Goal: Information Seeking & Learning: Learn about a topic

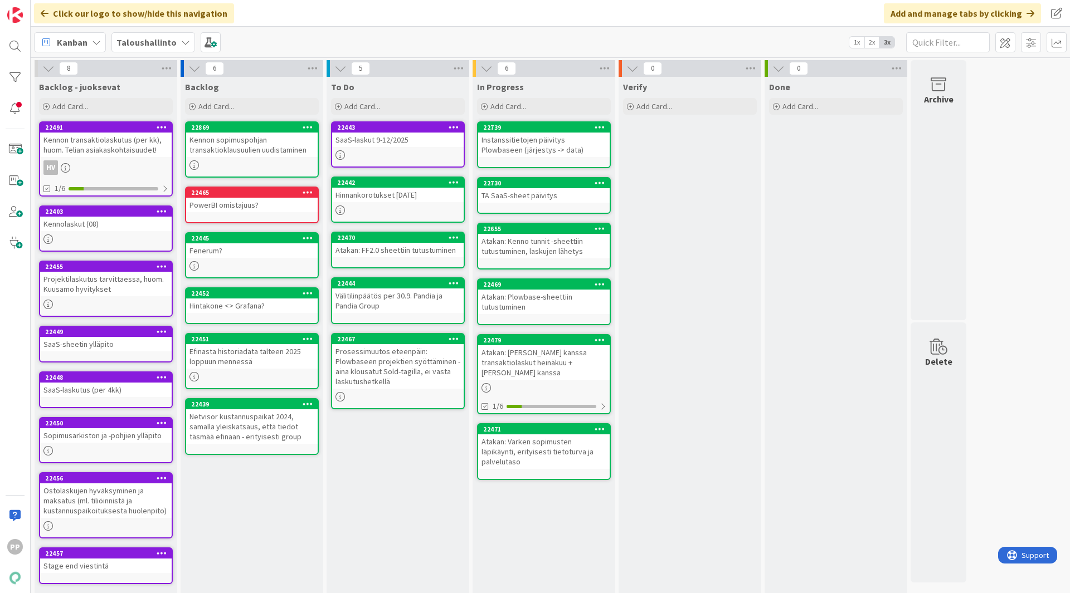
click at [155, 41] on b "Taloushallinto" at bounding box center [146, 42] width 60 height 11
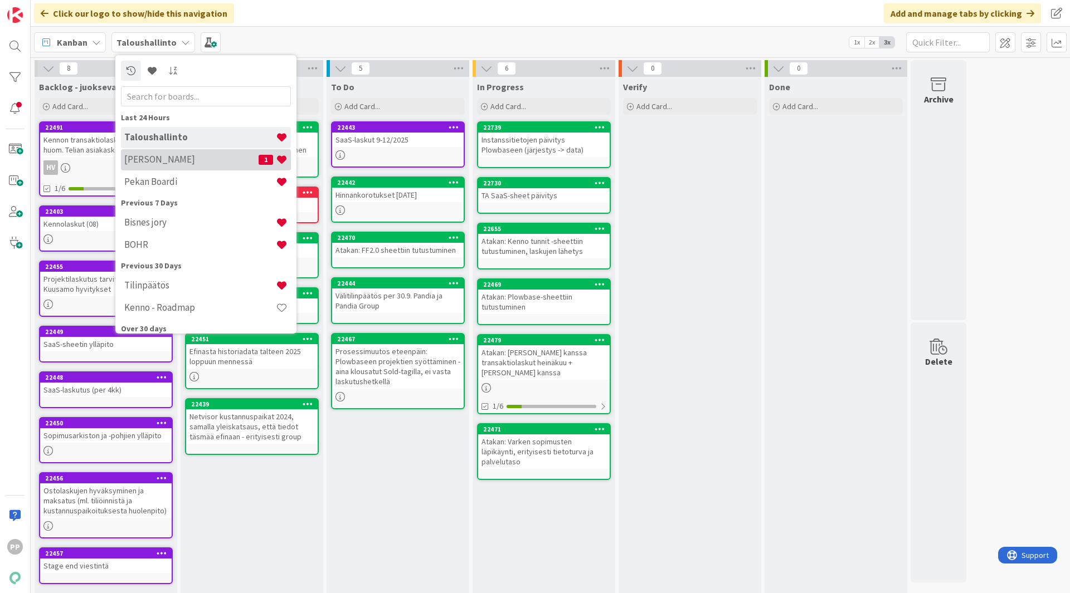
click at [187, 161] on h4 "[PERSON_NAME]" at bounding box center [191, 159] width 134 height 11
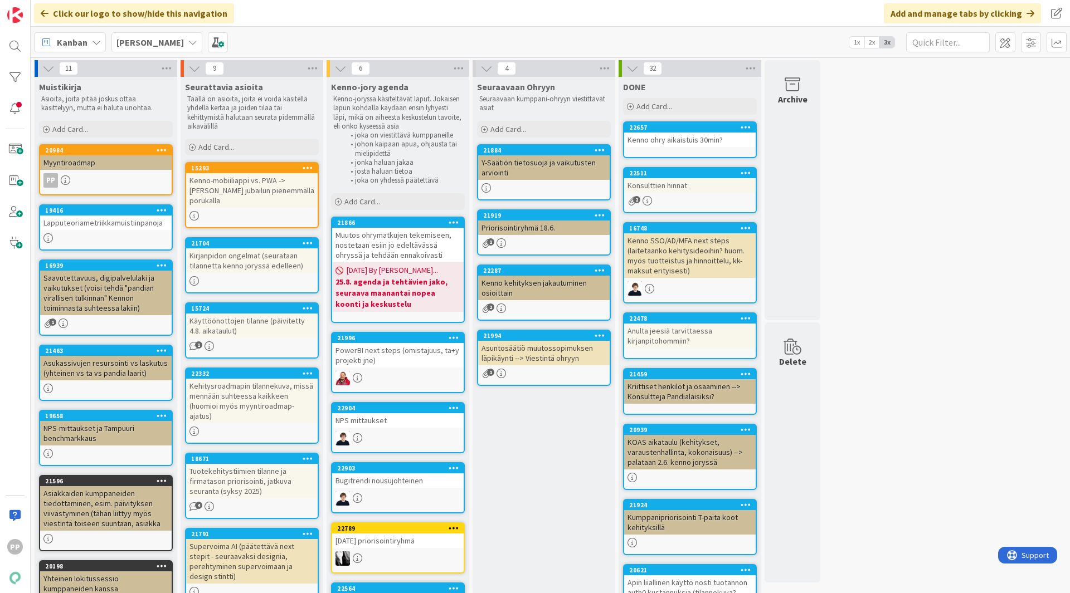
click at [521, 461] on div "Seuraavaan Ohryyn Seuraavaan kumppani-ohryyn viestittävät asiat Add Card... 218…" at bounding box center [543, 486] width 143 height 819
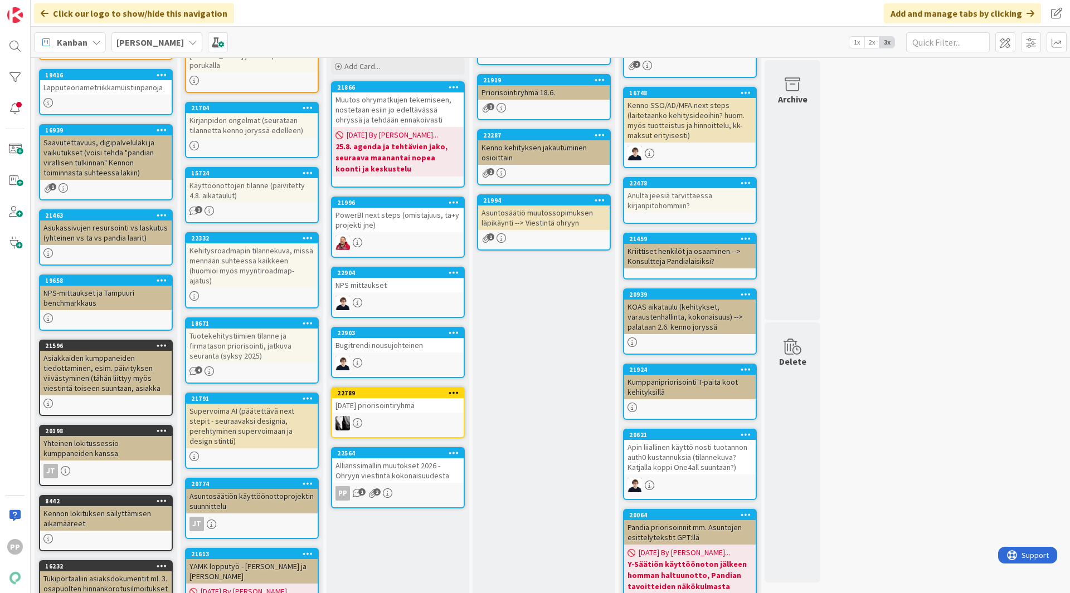
scroll to position [135, 0]
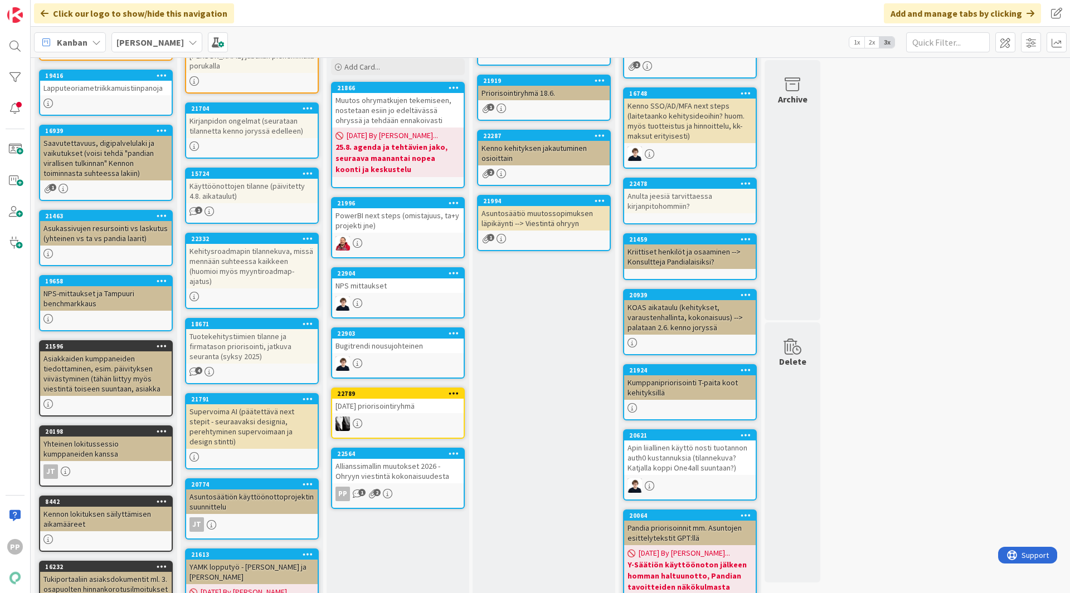
click at [567, 396] on div "Seuraavaan Ohryyn Seuraavaan kumppani-ohryyn viestittävät asiat Add Card... 218…" at bounding box center [543, 351] width 143 height 819
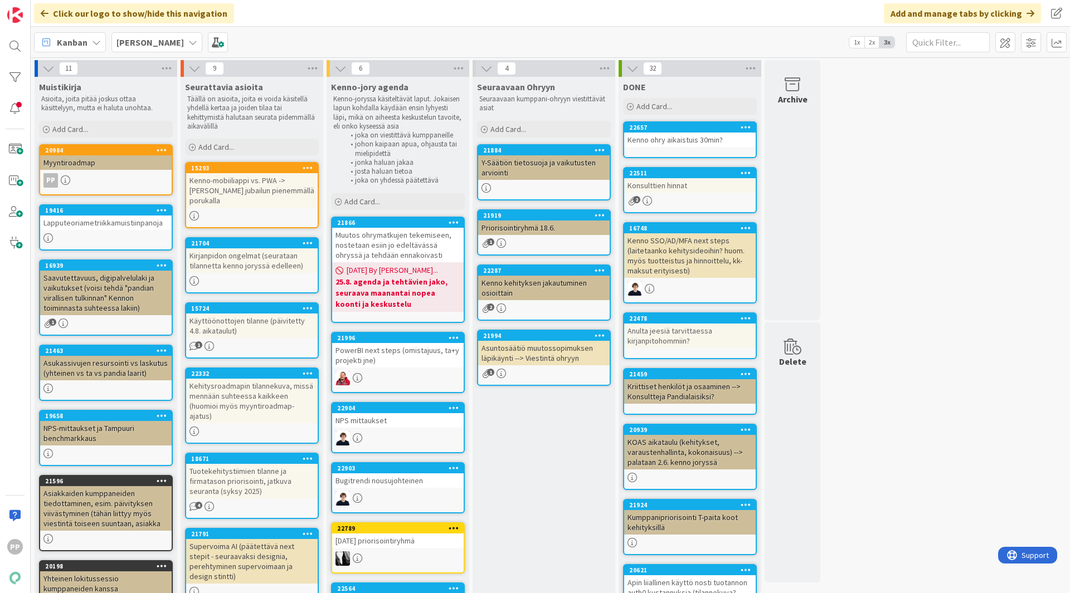
click at [556, 446] on div "Seuraavaan Ohryyn Seuraavaan kumppani-ohryyn viestittävät asiat Add Card... 218…" at bounding box center [543, 486] width 143 height 819
click at [863, 218] on div "11 Muistikirja Asioita, joita pitää joskus ottaa käsittelyyn, mutta ei haluta u…" at bounding box center [550, 480] width 1034 height 841
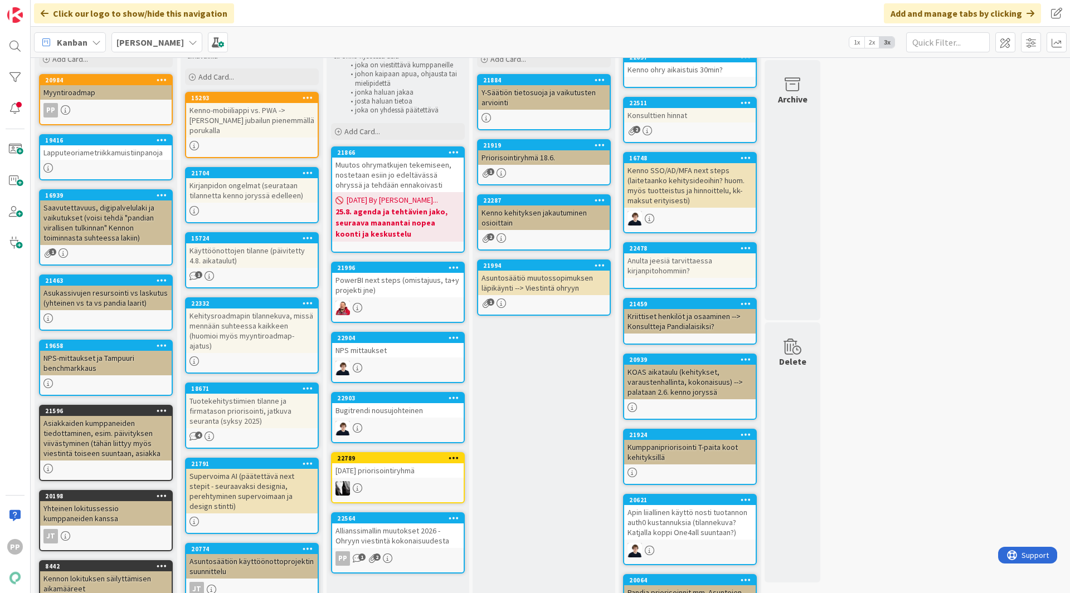
scroll to position [70, 0]
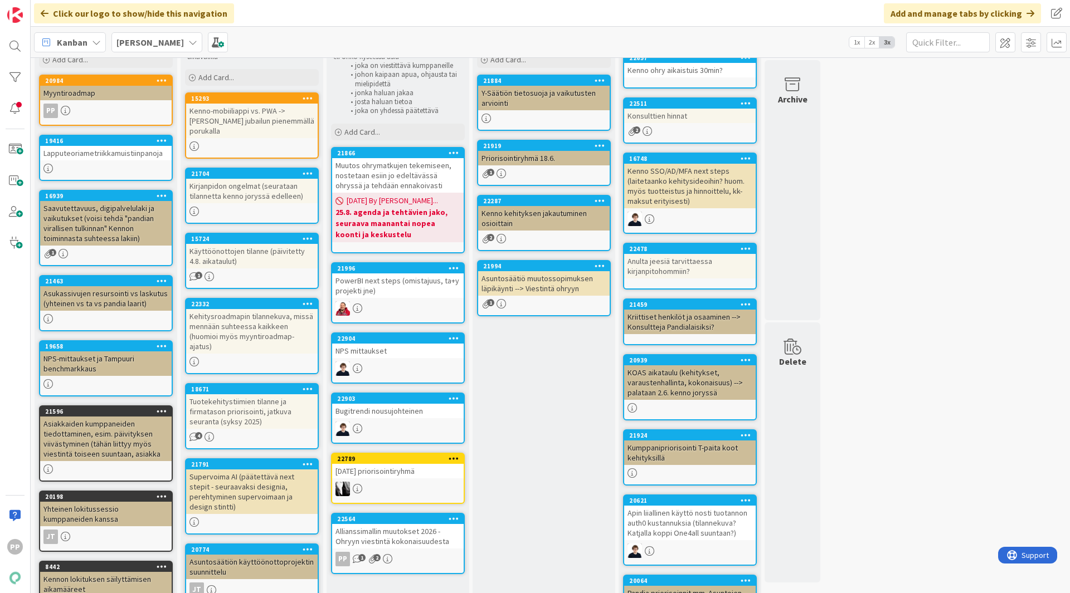
click at [562, 449] on div "Seuraavaan Ohryyn Seuraavaan kumppani-ohryyn viestittävät asiat Add Card... 218…" at bounding box center [543, 416] width 143 height 819
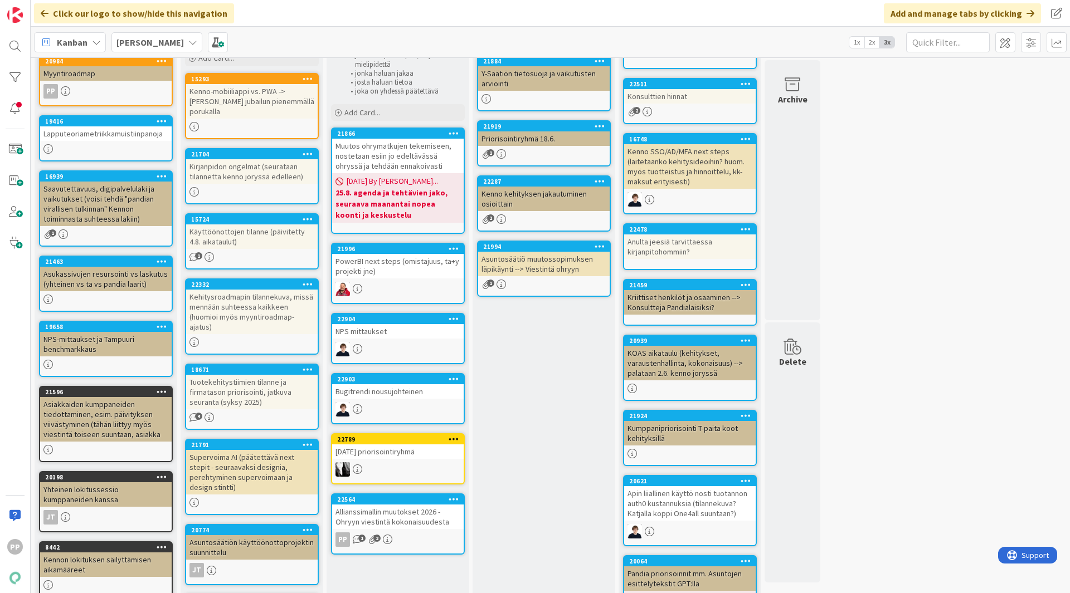
scroll to position [79, 0]
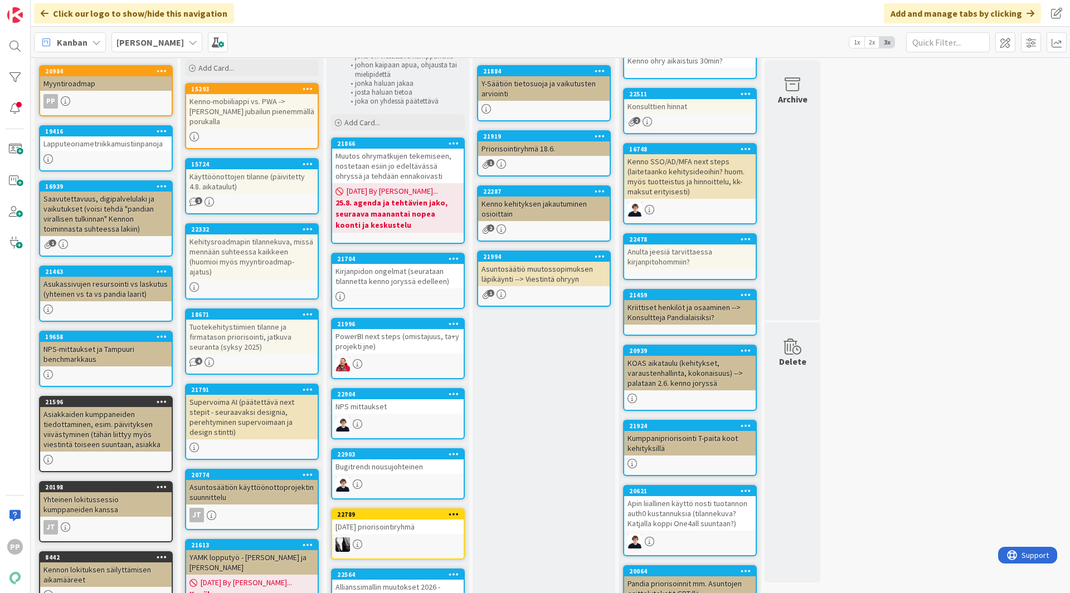
click at [531, 373] on div "Seuraavaan Ohryyn Seuraavaan kumppani-ohryyn viestittävät asiat Add Card... 218…" at bounding box center [543, 391] width 143 height 787
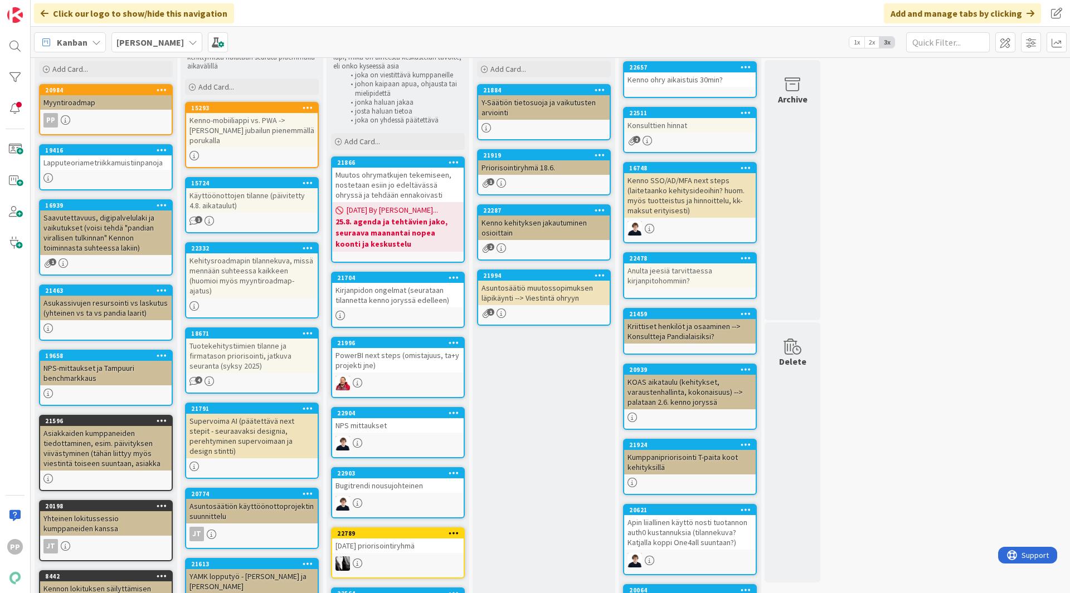
scroll to position [60, 0]
click at [520, 404] on div "Seuraavaan Ohryyn Seuraavaan kumppani-ohryyn viestittävät asiat Add Card... 218…" at bounding box center [543, 410] width 143 height 787
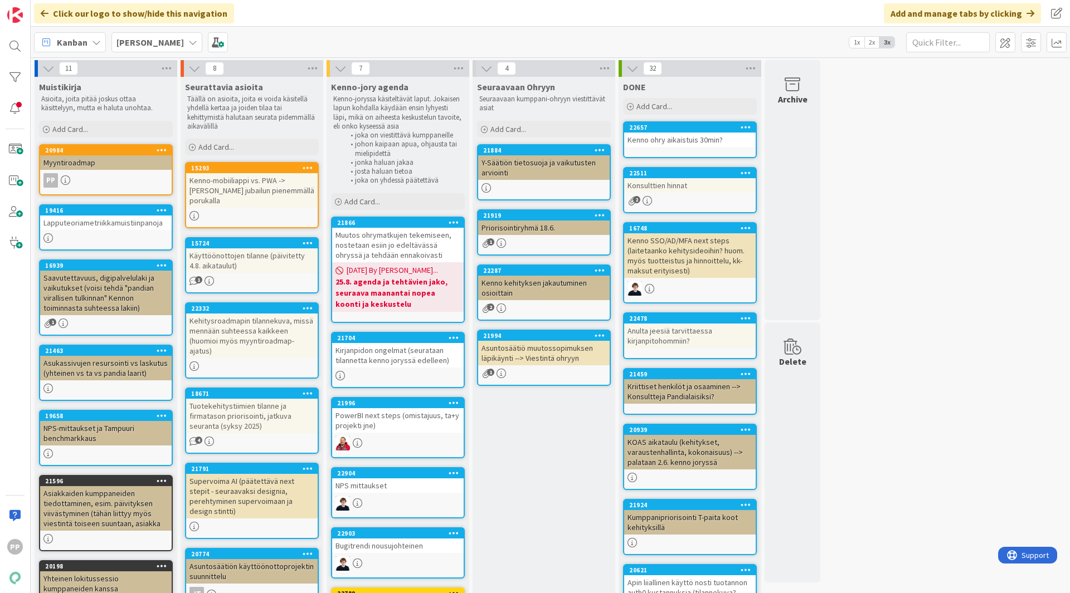
scroll to position [0, 0]
drag, startPoint x: 535, startPoint y: 460, endPoint x: 544, endPoint y: 418, distance: 42.6
click at [535, 460] on div "Seuraavaan Ohryyn Seuraavaan kumppani-ohryyn viestittävät asiat Add Card... 218…" at bounding box center [543, 470] width 143 height 787
click at [541, 444] on div "Seuraavaan Ohryyn Seuraavaan kumppani-ohryyn viestittävät asiat Add Card... 218…" at bounding box center [543, 470] width 143 height 787
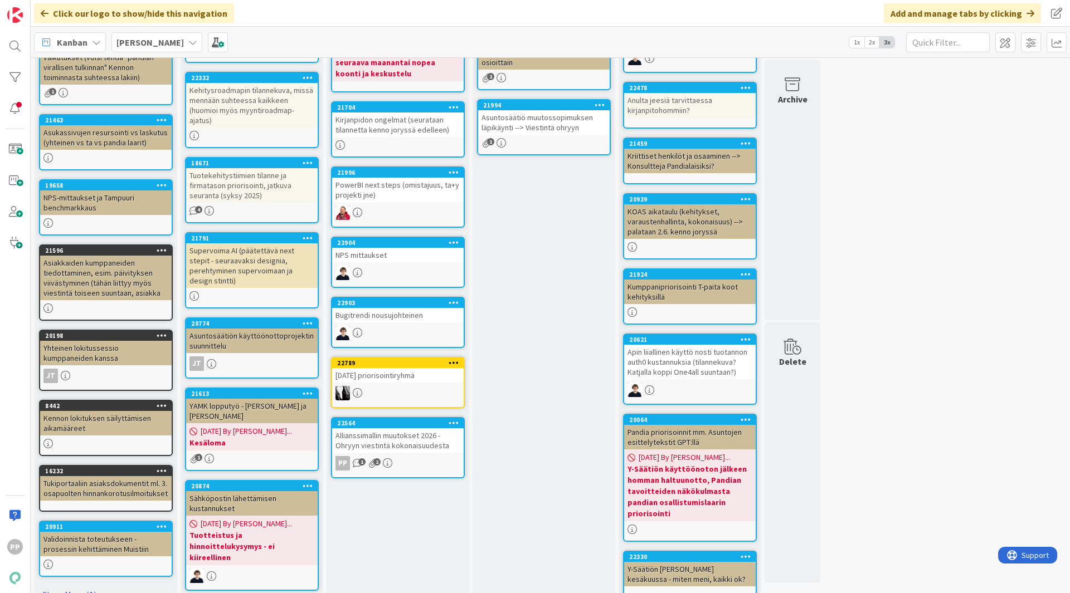
scroll to position [147, 0]
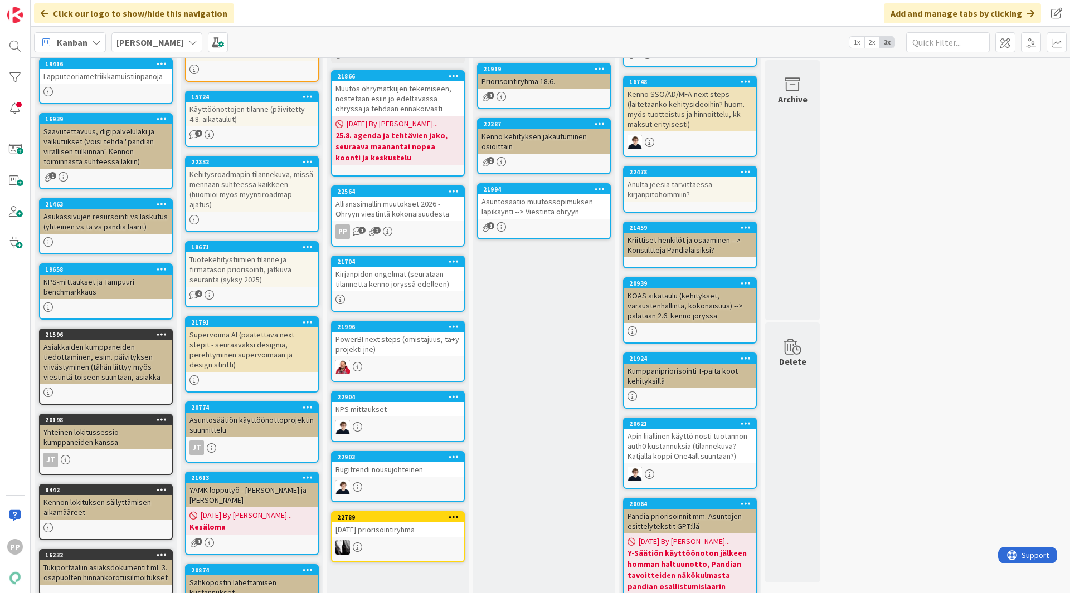
click at [516, 324] on div "Seuraavaan Ohryyn Seuraavaan kumppani-ohryyn viestittävät asiat Add Card... 218…" at bounding box center [543, 323] width 143 height 787
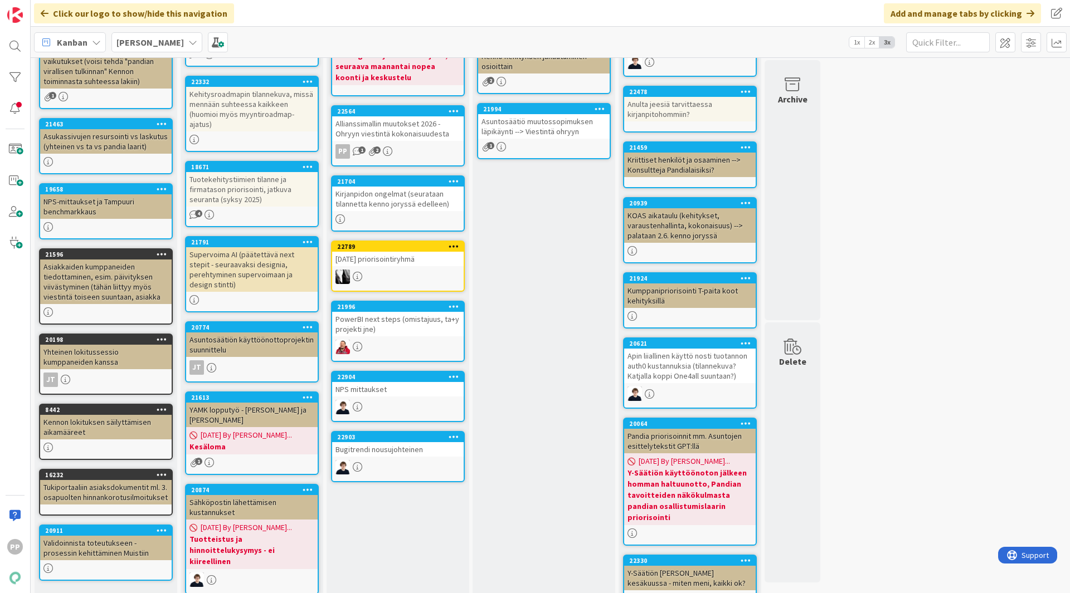
scroll to position [219, 0]
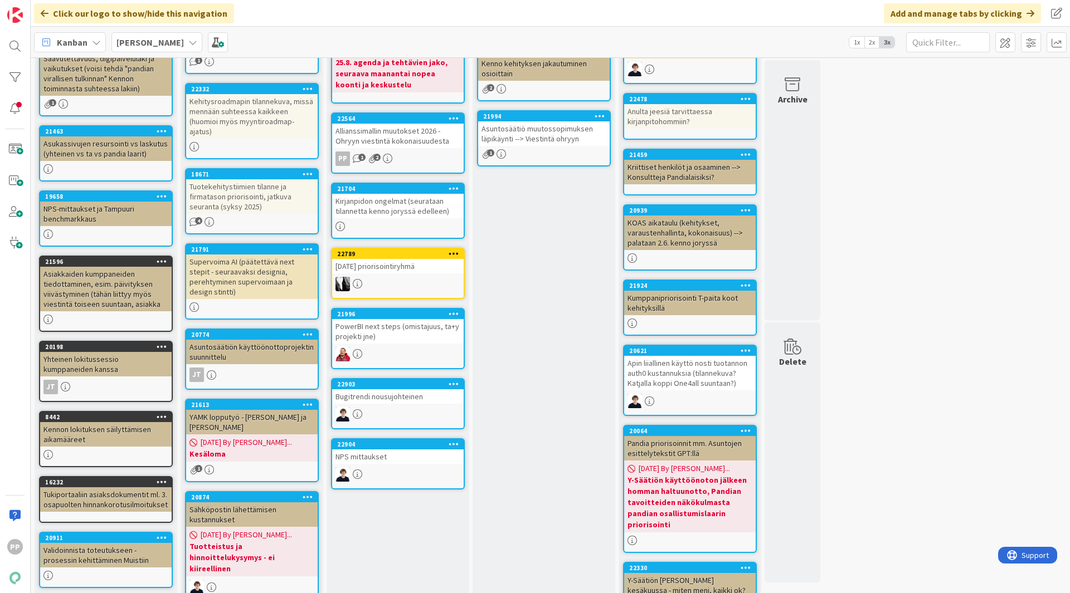
click at [567, 263] on div "Seuraavaan Ohryyn Seuraavaan kumppani-ohryyn viestittävät asiat Add Card... 218…" at bounding box center [543, 250] width 143 height 787
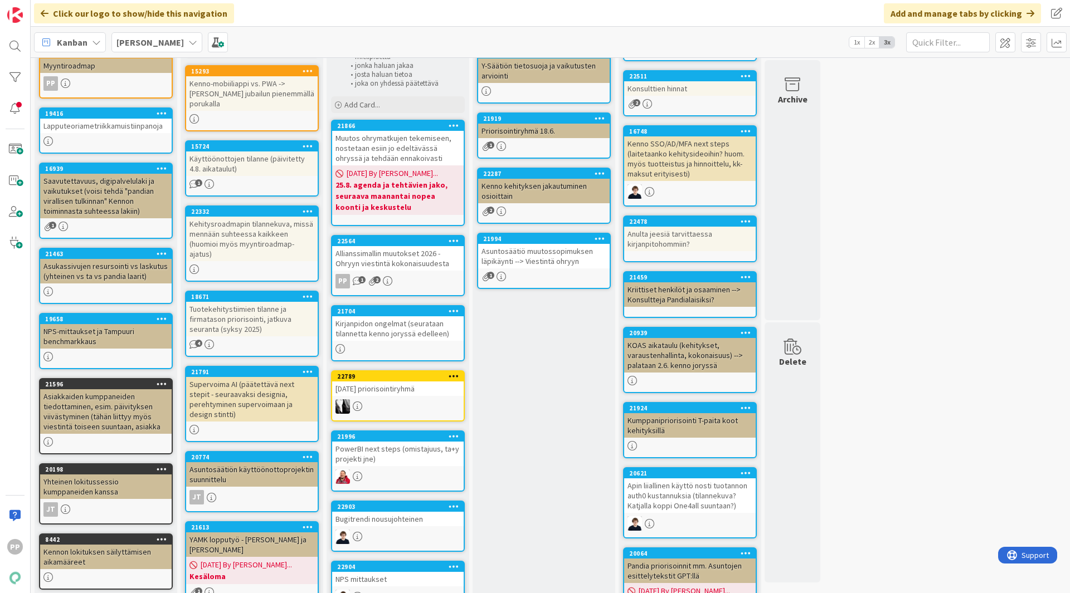
scroll to position [97, 0]
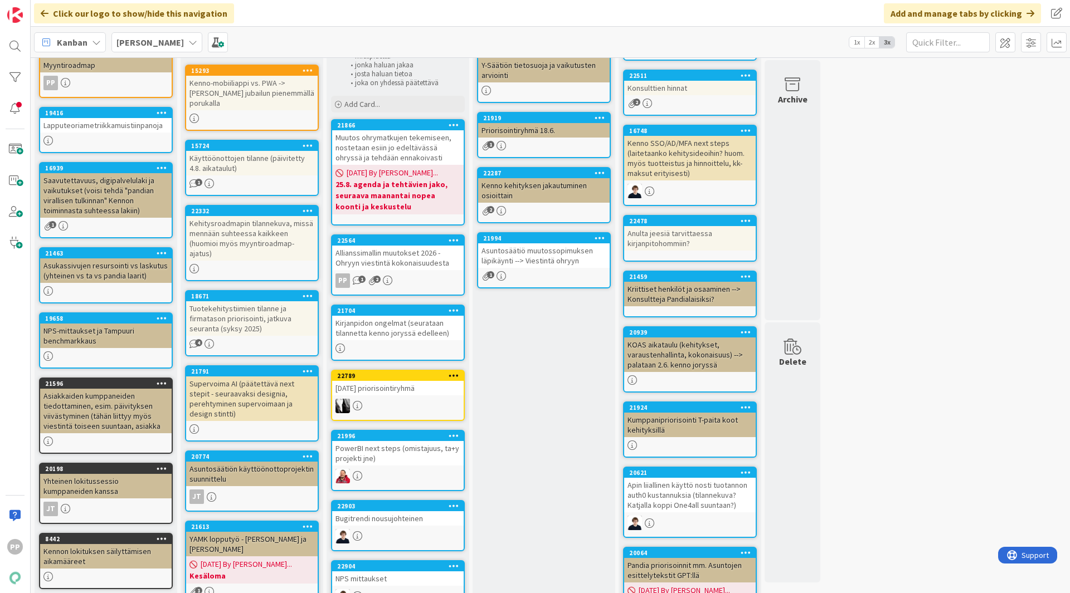
click at [274, 246] on div "Kehitysroadmapin tilannekuva, missä mennään suhteessa kaikkeen (huomioi myös my…" at bounding box center [251, 238] width 131 height 45
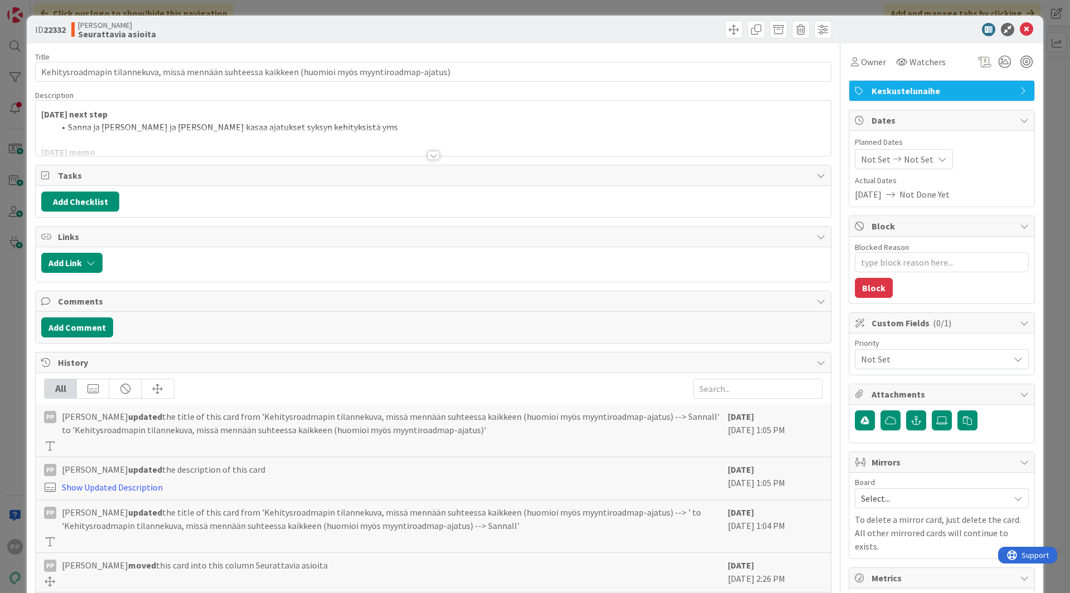
click at [421, 131] on div at bounding box center [433, 142] width 795 height 28
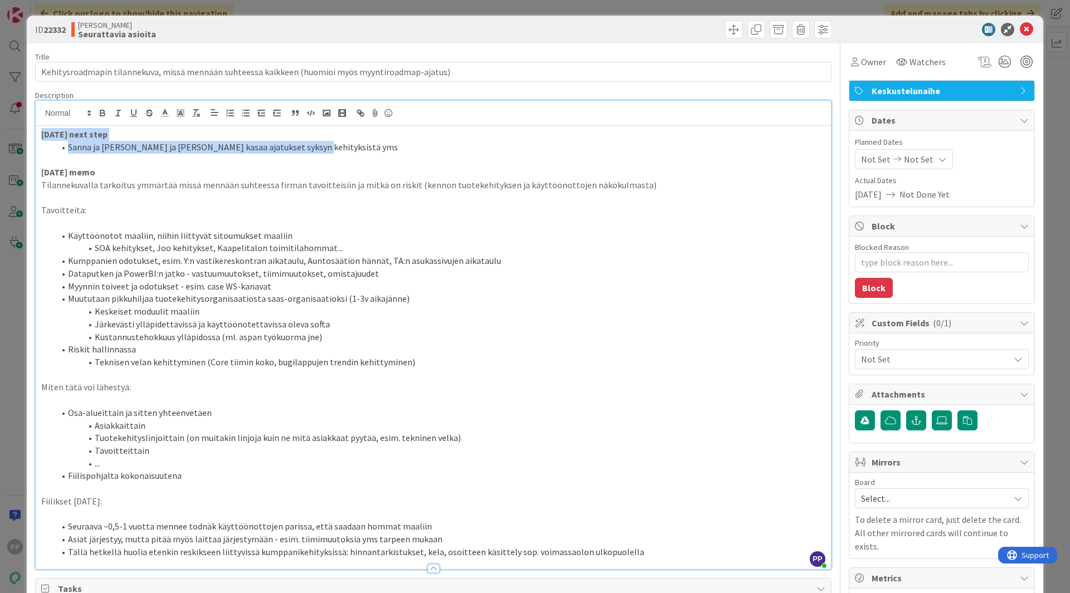
drag, startPoint x: 312, startPoint y: 151, endPoint x: 3, endPoint y: 131, distance: 310.3
click at [3, 131] on div "ID 22332 Kenno JoRy Seurattavia asioita Title 98 / 128 Kehitysroadmapin tilanne…" at bounding box center [535, 296] width 1070 height 593
click at [81, 196] on p at bounding box center [433, 198] width 784 height 13
click at [11, 205] on div "ID 22332 Kenno JoRy Seurattavia asioita Title 98 / 128 Kehitysroadmapin tilanne…" at bounding box center [535, 296] width 1070 height 593
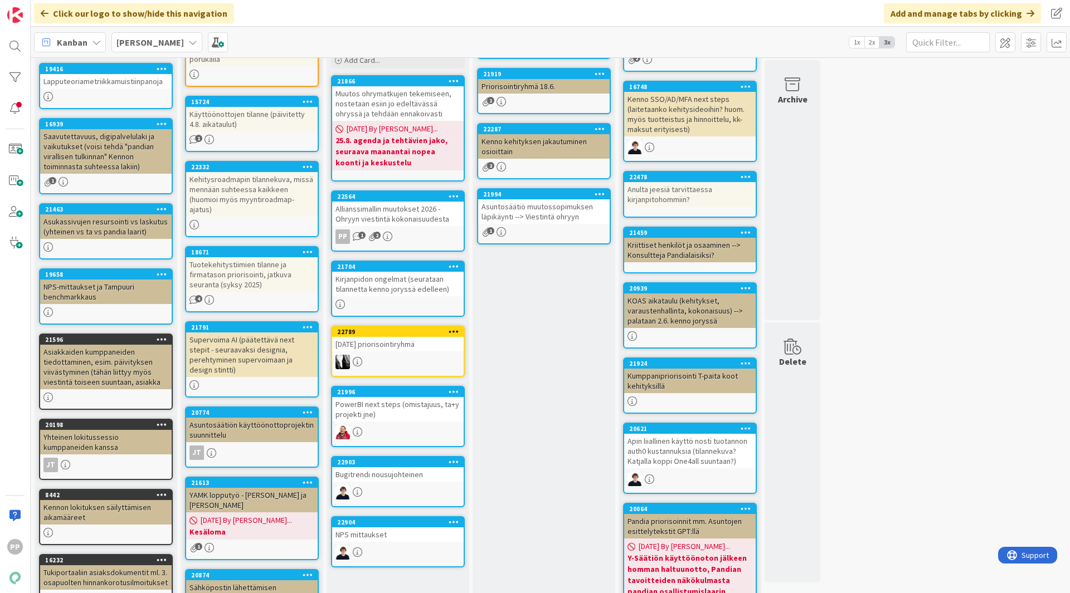
scroll to position [142, 0]
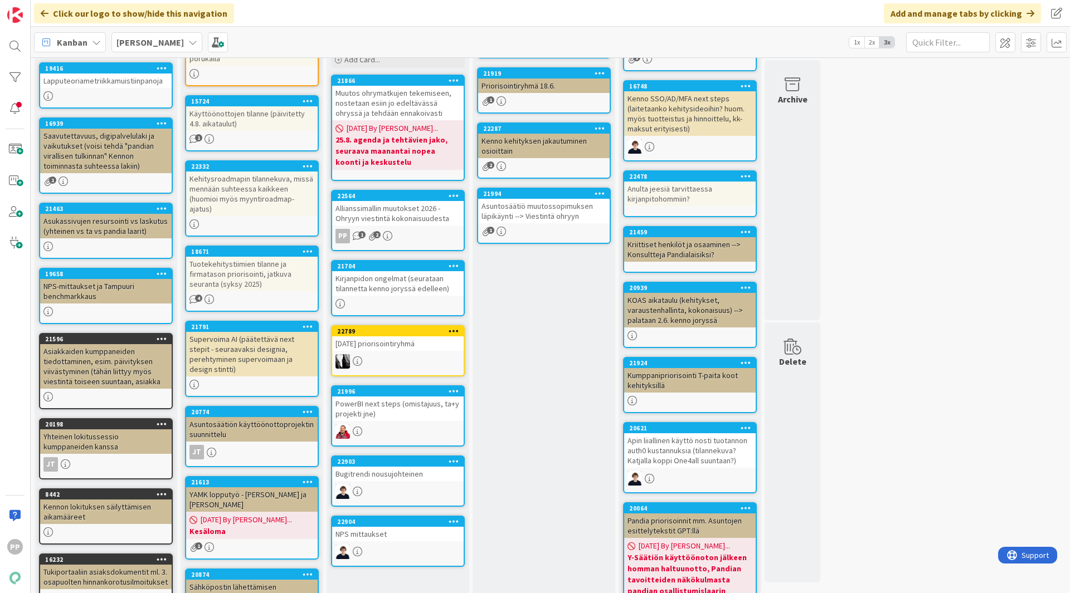
click at [541, 344] on div "Seuraavaan Ohryyn Seuraavaan kumppani-ohryyn viestittävät asiat Add Card... 218…" at bounding box center [543, 328] width 143 height 787
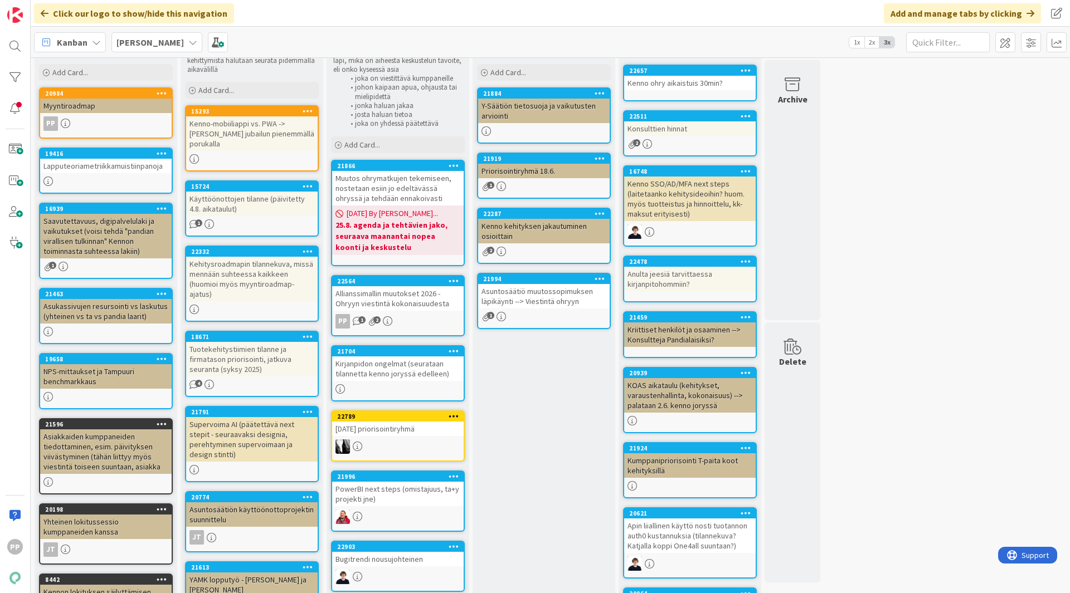
scroll to position [53, 0]
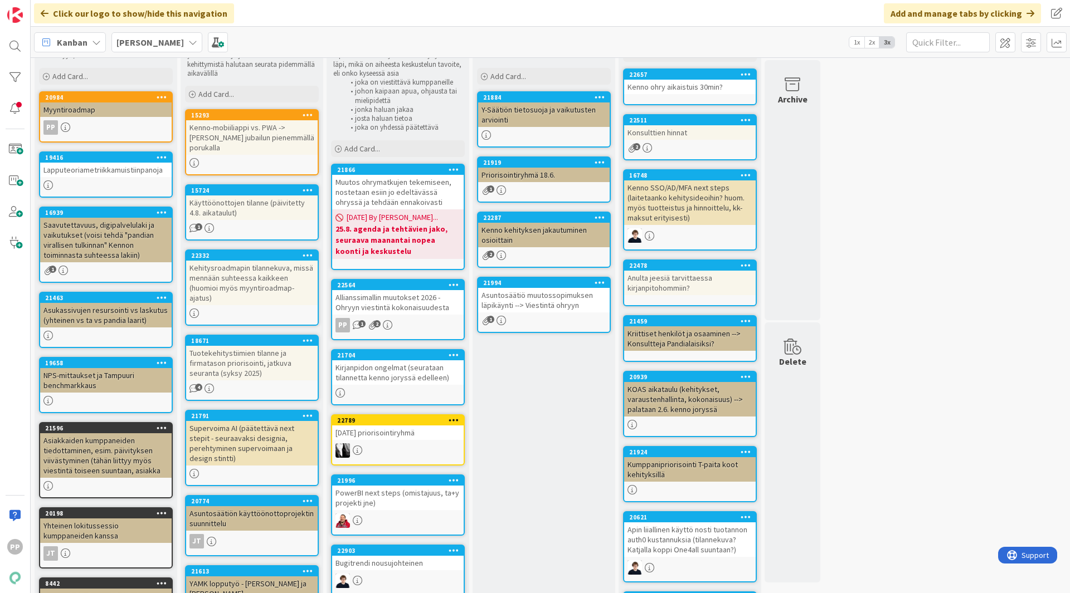
click at [393, 305] on div "Allianssimallin muutokset 2026 - Ohryyn viestintä kokonaisuudesta" at bounding box center [397, 302] width 131 height 25
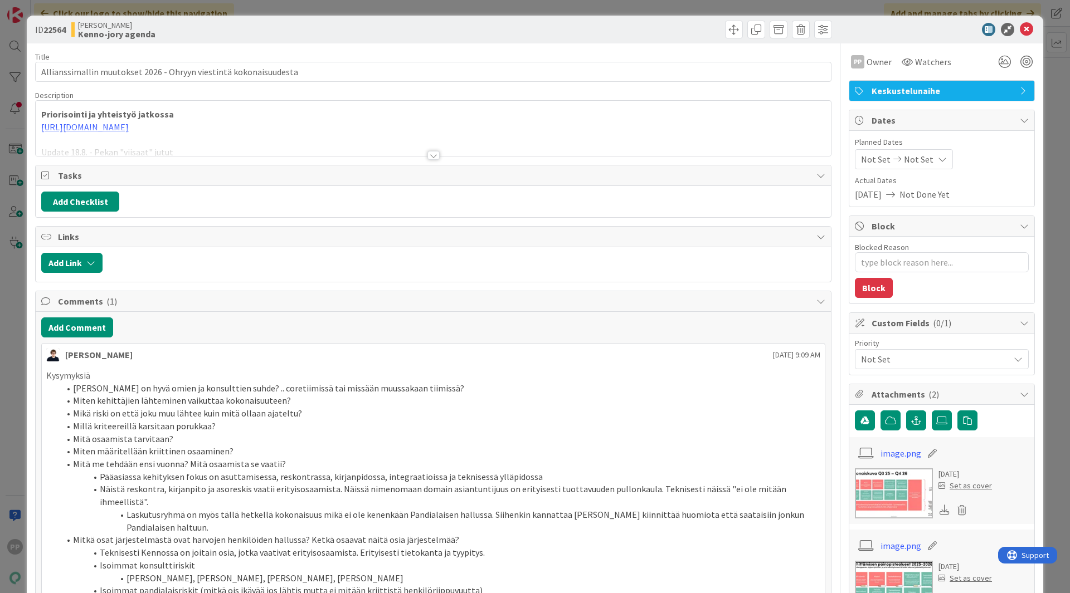
type textarea "x"
click at [344, 156] on div at bounding box center [433, 150] width 796 height 12
click at [416, 154] on div at bounding box center [433, 142] width 795 height 28
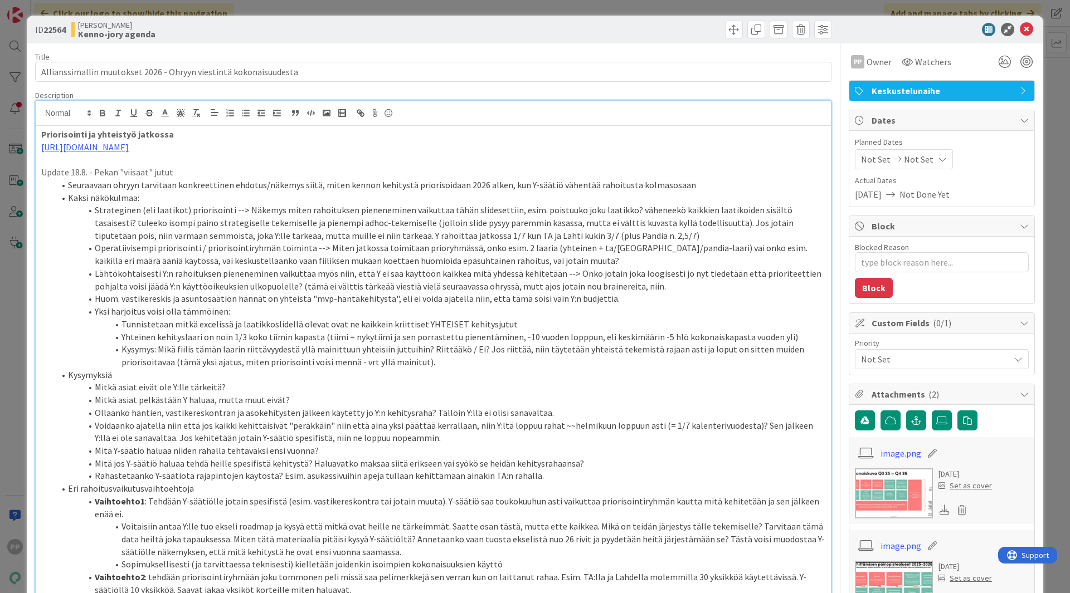
click at [379, 409] on li "Ollaanko häntien, vastikereskontran ja asokehitysten jälkeen käytetty jo Y:n ke…" at bounding box center [440, 413] width 770 height 13
click at [590, 54] on div "Title 65 / 128" at bounding box center [433, 57] width 796 height 10
click at [566, 359] on li "Kysymys: Mikä fiilis tämän laarin riittävyydestä yllä mainittuun yhteisiin jutt…" at bounding box center [440, 355] width 770 height 25
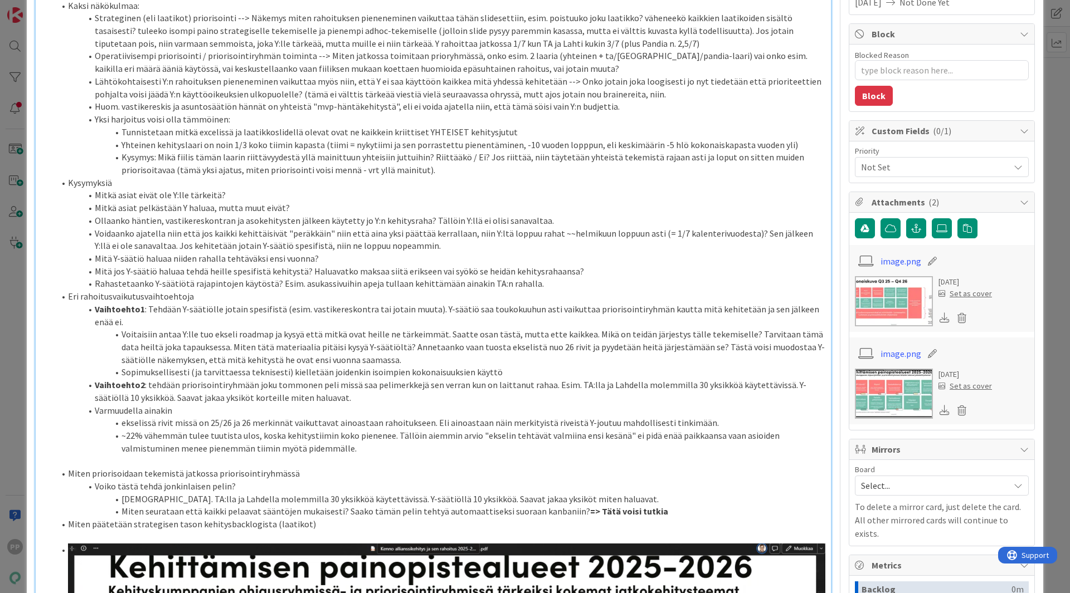
scroll to position [193, 0]
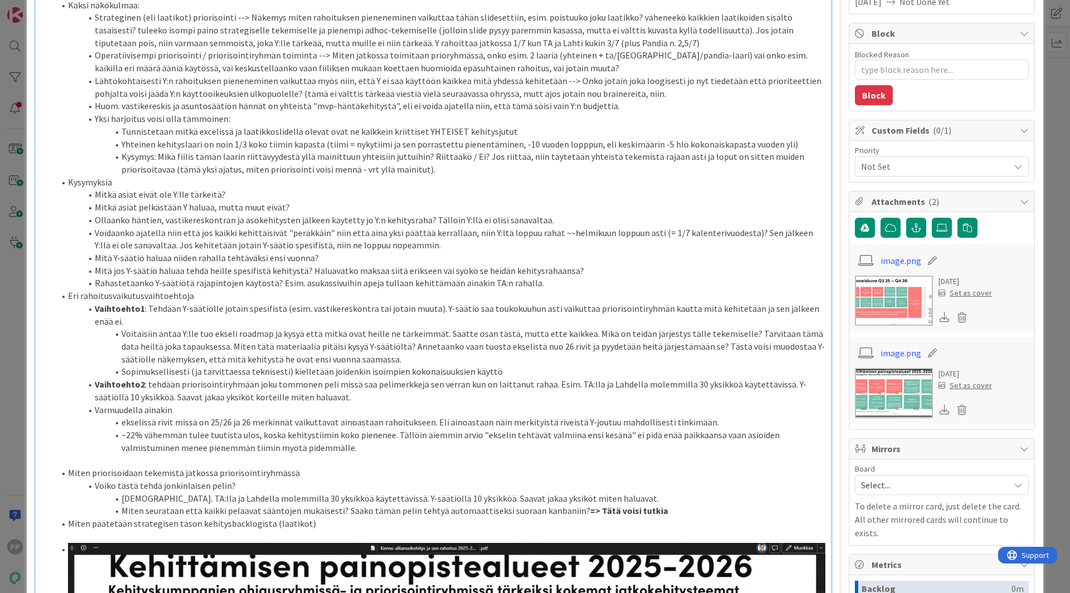
click at [485, 374] on li "Sopimuksellisesti (ja tarvittaessa teknisesti) kielletään joidenkin isoimpien k…" at bounding box center [440, 371] width 770 height 13
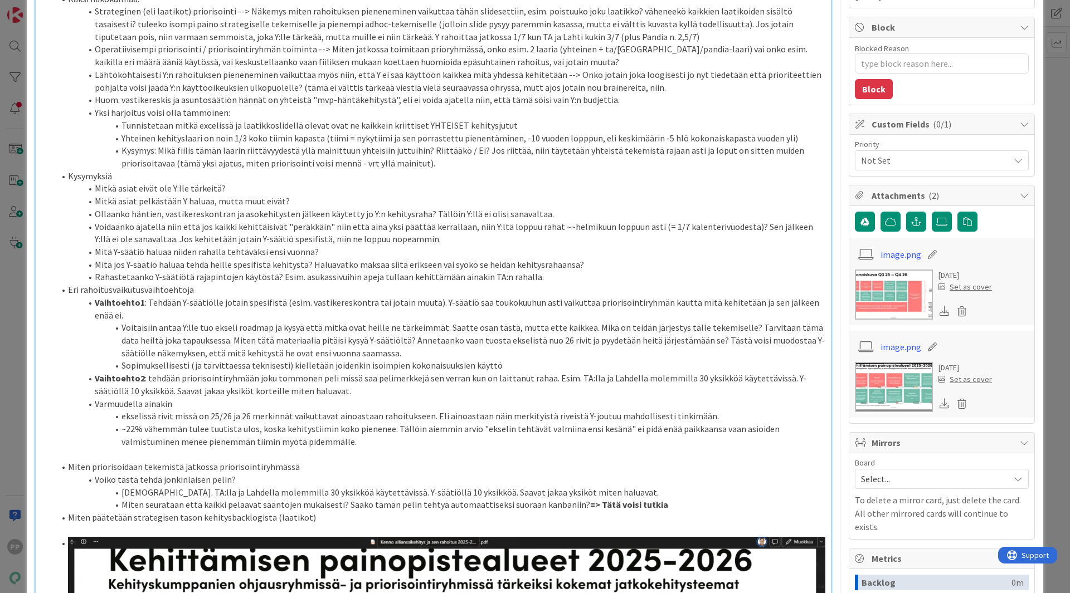
scroll to position [199, 0]
click at [505, 370] on li "Sopimuksellisesti (ja tarvittaessa teknisesti) kielletään joidenkin isoimpien k…" at bounding box center [440, 365] width 770 height 13
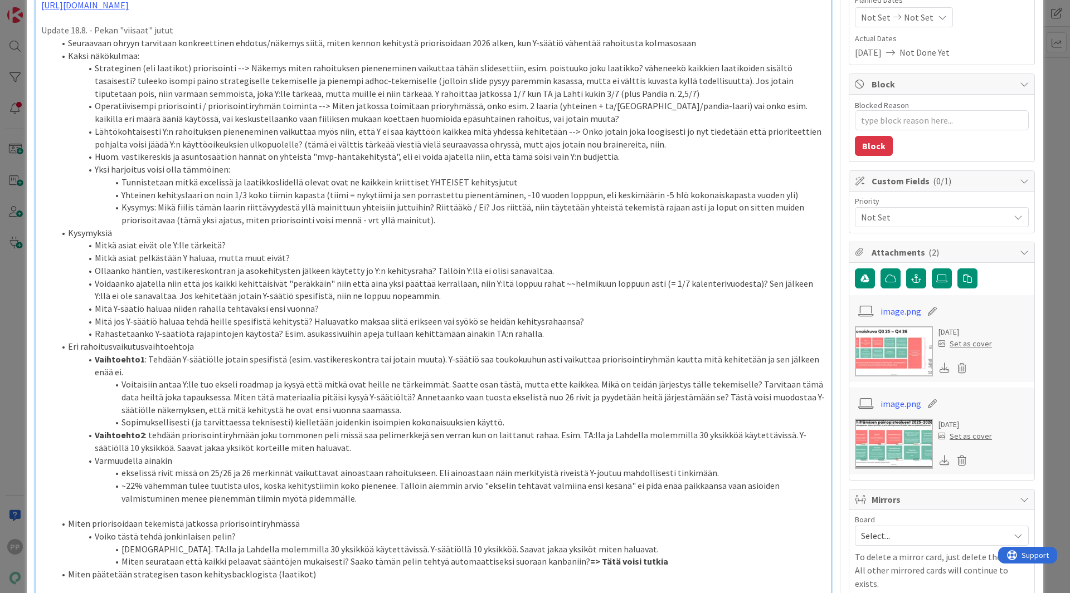
scroll to position [141, 0]
click at [418, 427] on li "Sopimuksellisesti (ja tarvittaessa teknisesti) kielletään joidenkin isoimpien k…" at bounding box center [440, 423] width 770 height 13
click at [617, 94] on li "Strateginen (eli laatikot) priorisointi --> Näkemys miten rahoituksen pienenemi…" at bounding box center [440, 81] width 770 height 38
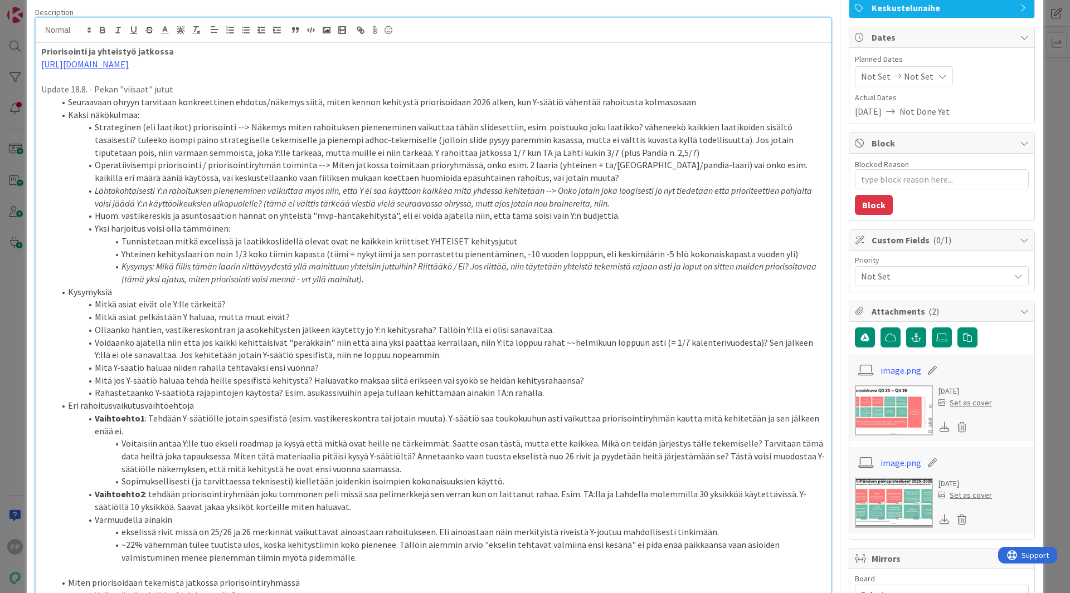
scroll to position [82, 0]
click at [644, 255] on li "Yhteinen kehityslaari on noin 1/3 koko tiimin kapasta (tiimi = nykytiimi ja sen…" at bounding box center [440, 255] width 770 height 13
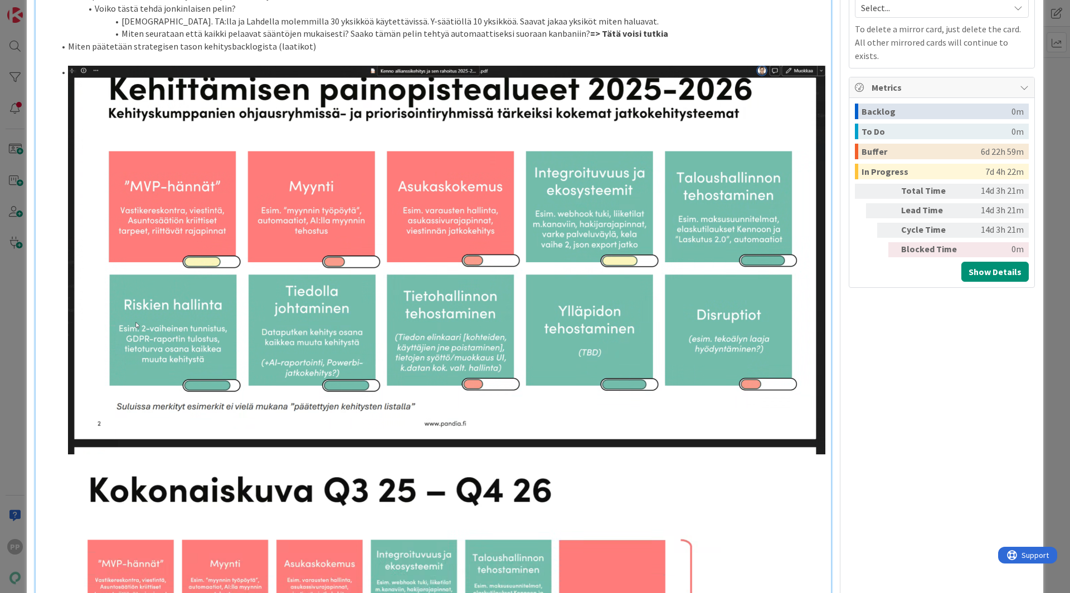
scroll to position [669, 0]
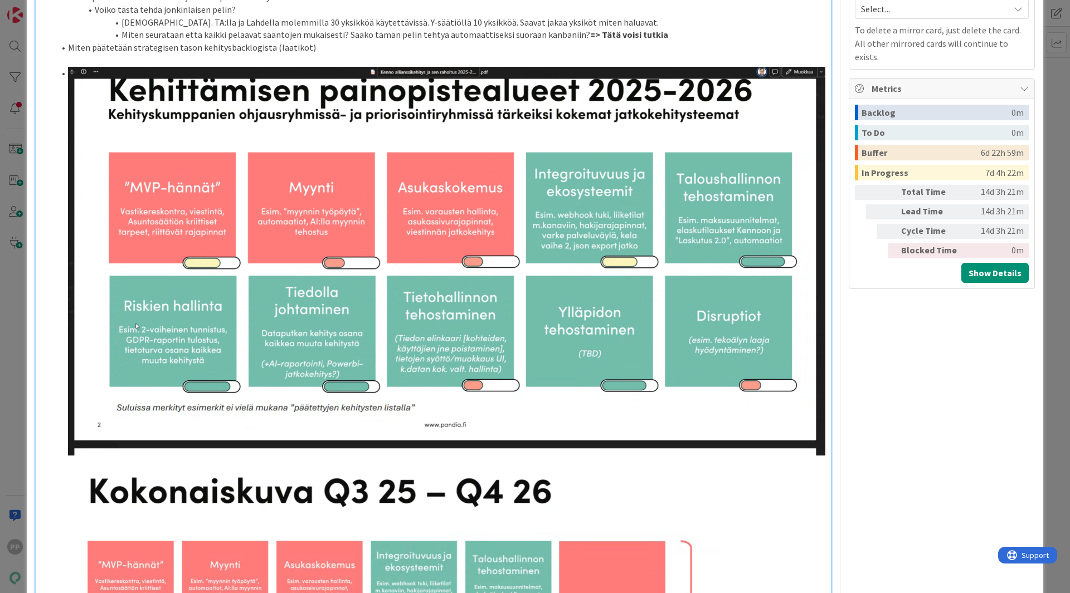
click at [134, 201] on img at bounding box center [446, 261] width 757 height 389
click at [262, 198] on img at bounding box center [446, 261] width 757 height 389
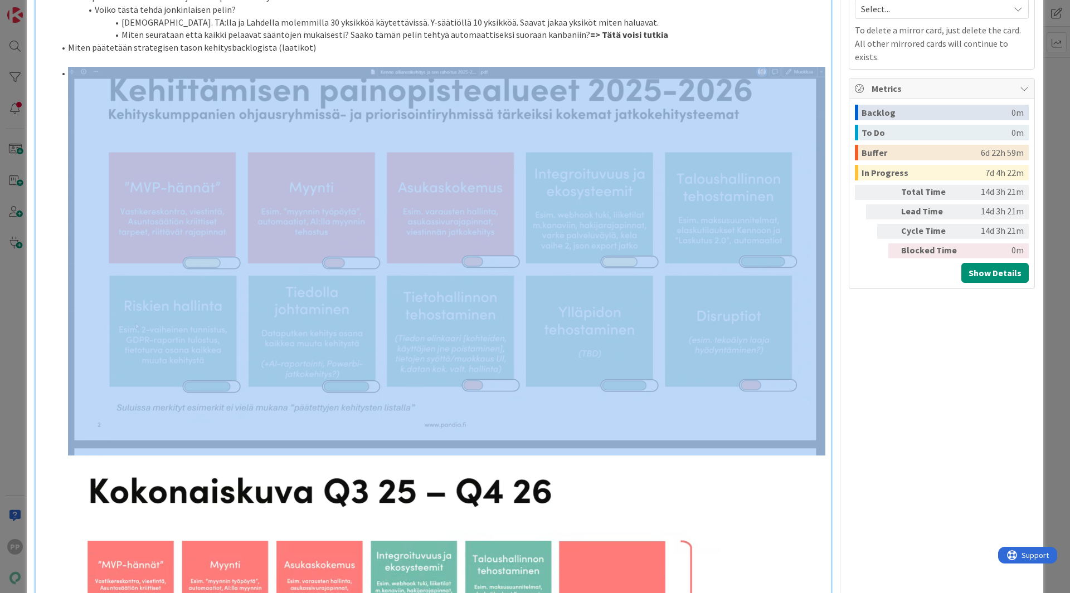
drag, startPoint x: 272, startPoint y: 362, endPoint x: 312, endPoint y: 368, distance: 41.0
click at [312, 368] on img at bounding box center [446, 261] width 757 height 389
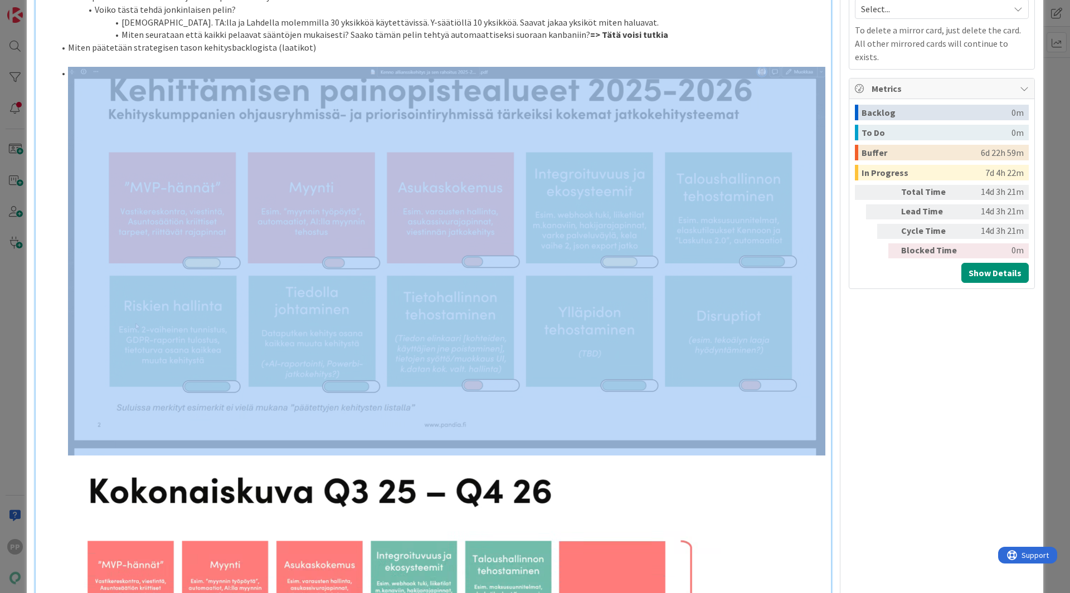
click at [48, 462] on ol ""Yhteinen 1" ja "Yhteinen 2" tai tähtien määrä tms Käyttöoikeudet - Asuntosääti…" at bounding box center [433, 493] width 784 height 852
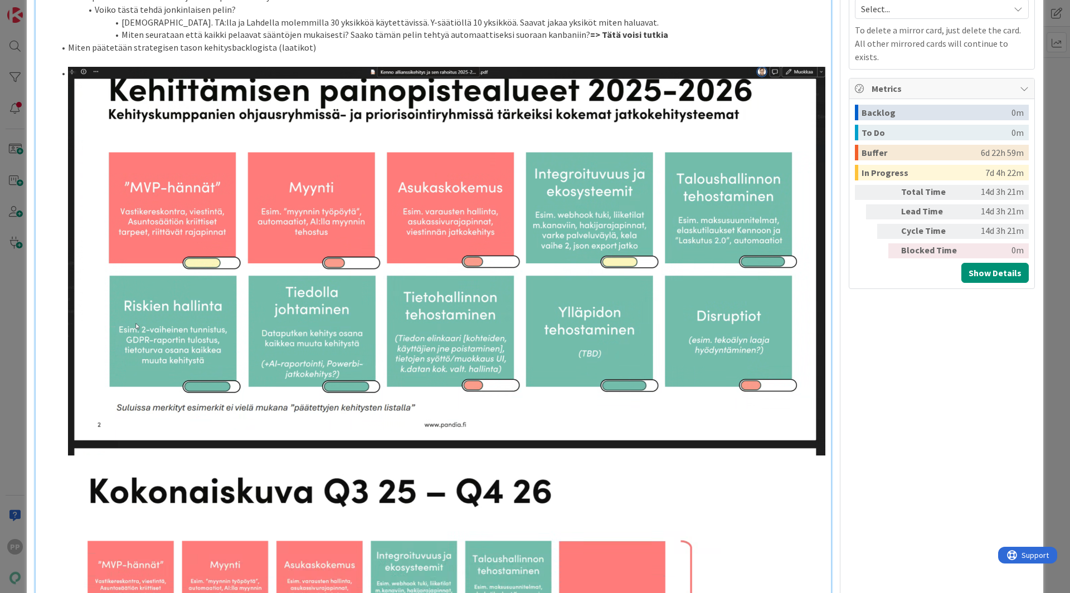
click at [57, 441] on li ""Yhteinen 1" ja "Yhteinen 2" tai tähtien määrä tms" at bounding box center [440, 461] width 770 height 789
click at [61, 431] on li ""Yhteinen 1" ja "Yhteinen 2" tai tähtien määrä tms" at bounding box center [440, 461] width 770 height 789
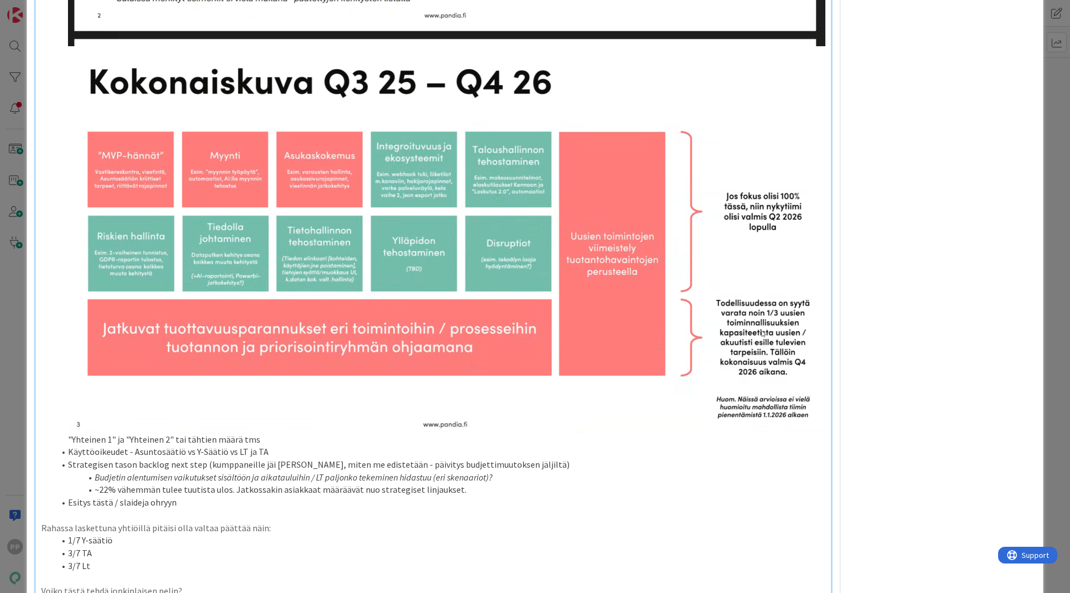
scroll to position [1079, 0]
drag, startPoint x: 226, startPoint y: 346, endPoint x: 201, endPoint y: 350, distance: 24.9
click at [201, 350] on img at bounding box center [446, 239] width 757 height 387
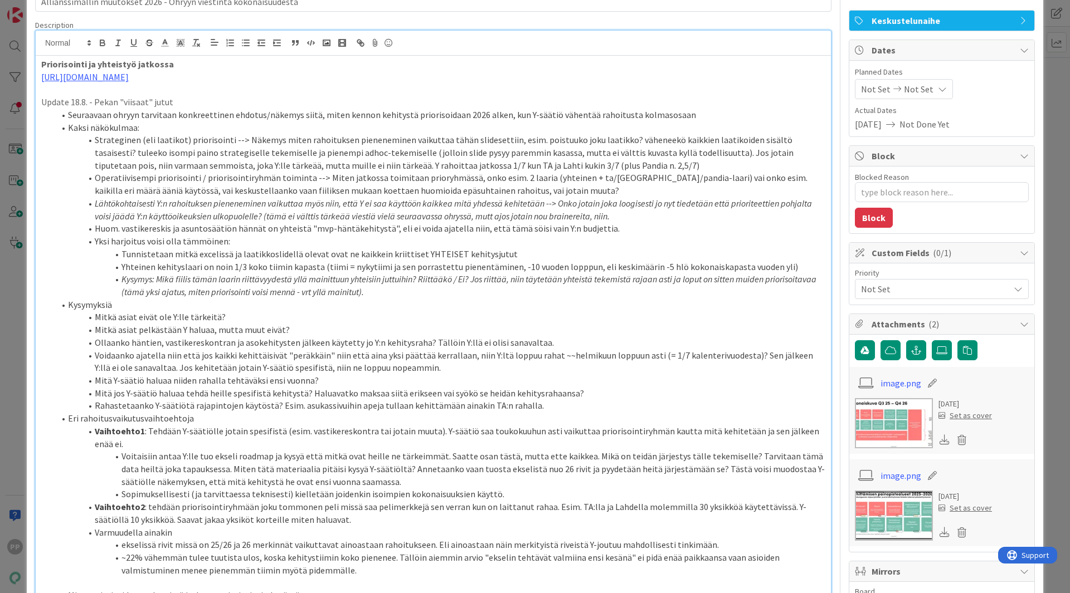
scroll to position [70, 0]
click at [688, 250] on li "Tunnistetaan mitkä excelissä ja laatikkoslidellä olevat ovat ne kaikkein kriitt…" at bounding box center [440, 254] width 770 height 13
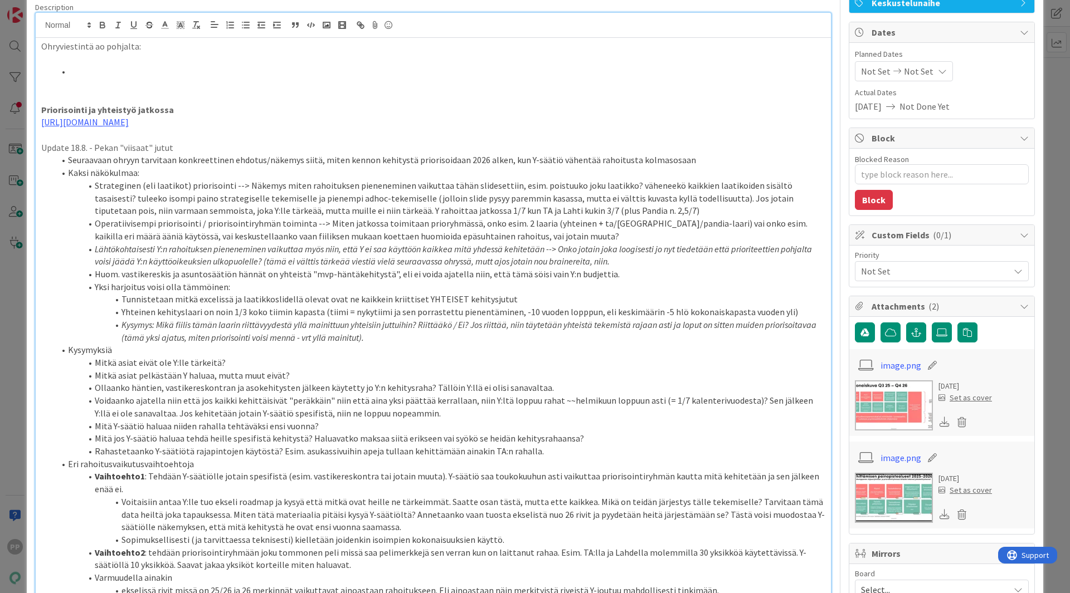
scroll to position [0, 0]
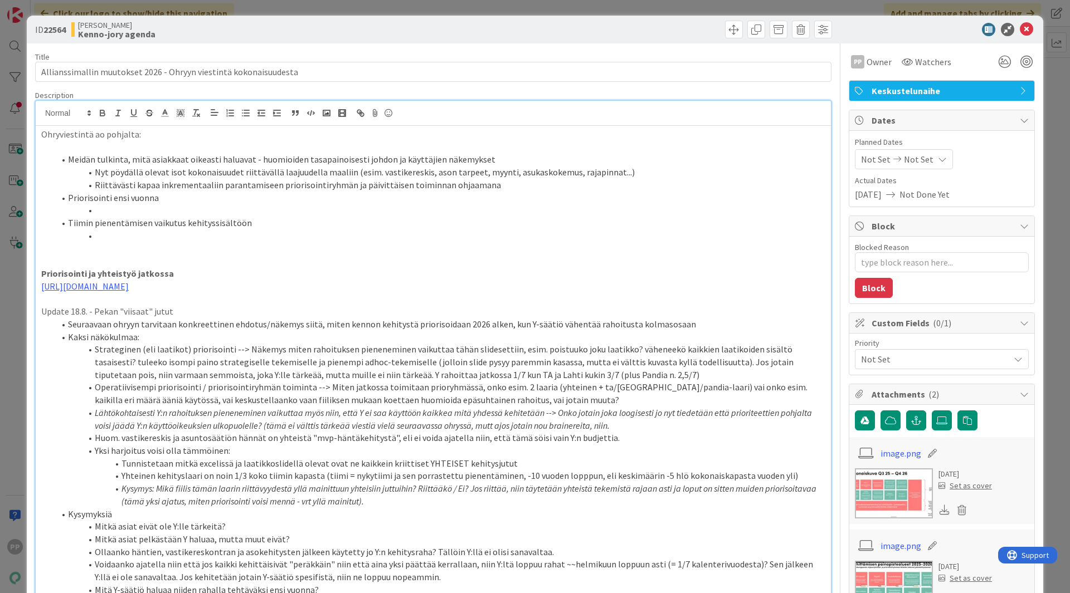
click at [646, 177] on li "Nyt pöydällä olevat isot kokonaisuudet riittävällä laajuudella maaliin (esim. v…" at bounding box center [440, 172] width 770 height 13
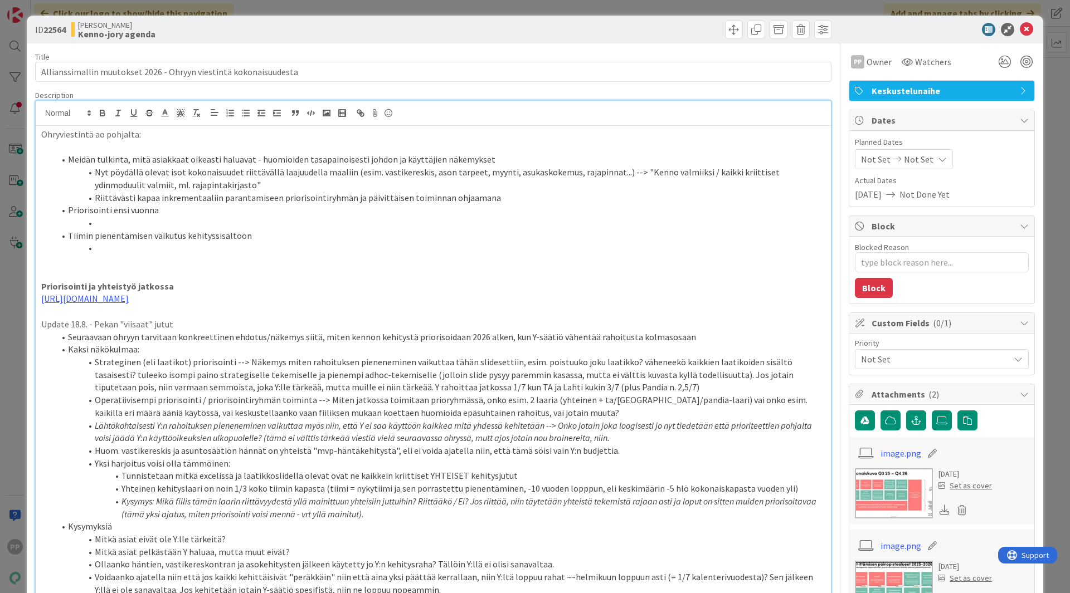
click at [618, 202] on li "Riittävästi kapaa inkrementaaliin parantamiseen priorisointiryhmän ja päivittäi…" at bounding box center [440, 198] width 770 height 13
click at [613, 206] on li "Priorisointi ensi vuonna" at bounding box center [440, 210] width 770 height 13
click at [611, 200] on li "Riittävästi kapaa inkrementaaliin parantamiseen priorisointiryhmän ja päivittäi…" at bounding box center [440, 198] width 770 height 13
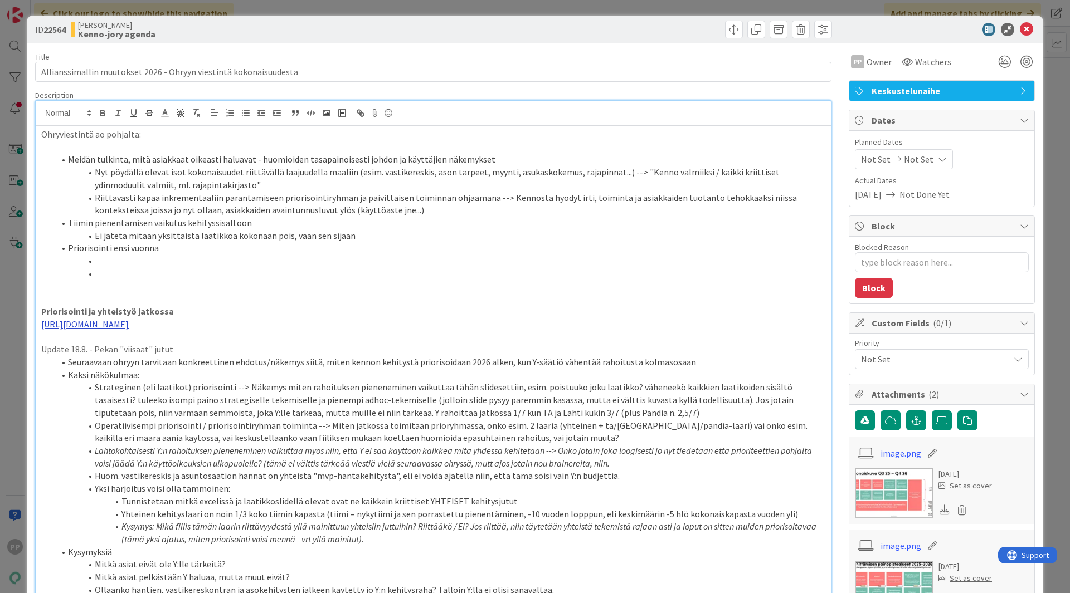
click at [129, 321] on link "[URL][DOMAIN_NAME]" at bounding box center [84, 324] width 87 height 11
click at [426, 344] on link "https://[DOMAIN_NAME]/:x:/r/sites/PandiaSopimukset/_layouts/15/Doc.aspx?action=…" at bounding box center [417, 346] width 111 height 14
click at [393, 238] on li "Ei jätetä mitään yksittäistä laatikkoa kokonaan pois, vaan sen sijaan" at bounding box center [440, 235] width 770 height 13
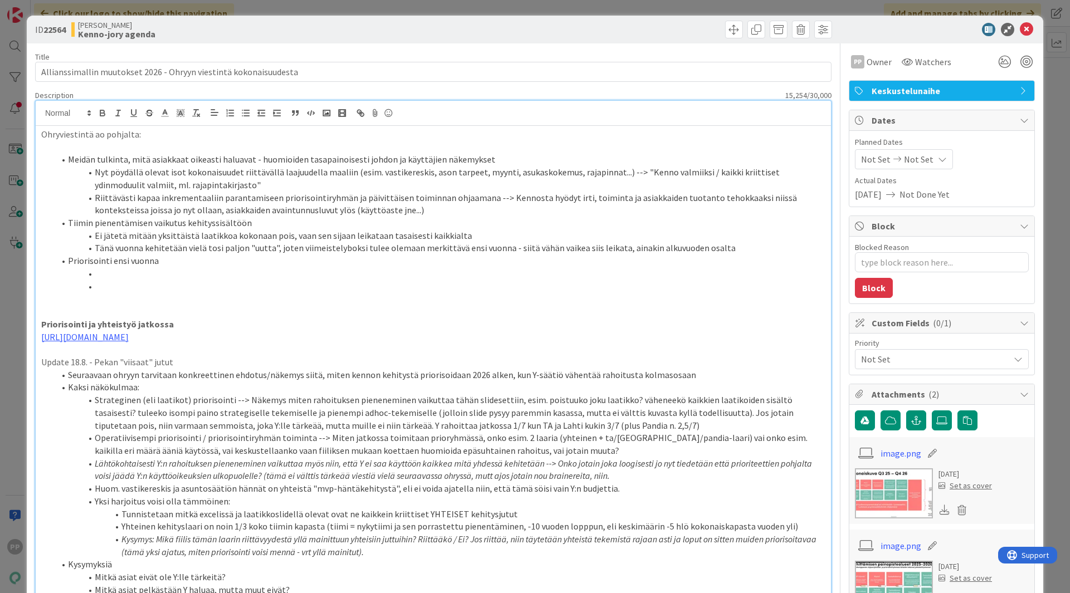
click at [764, 246] on li "Tänä vuonna kehitetään vielä tosi paljon "uutta", joten viimeistelyboksi tulee …" at bounding box center [440, 248] width 770 height 13
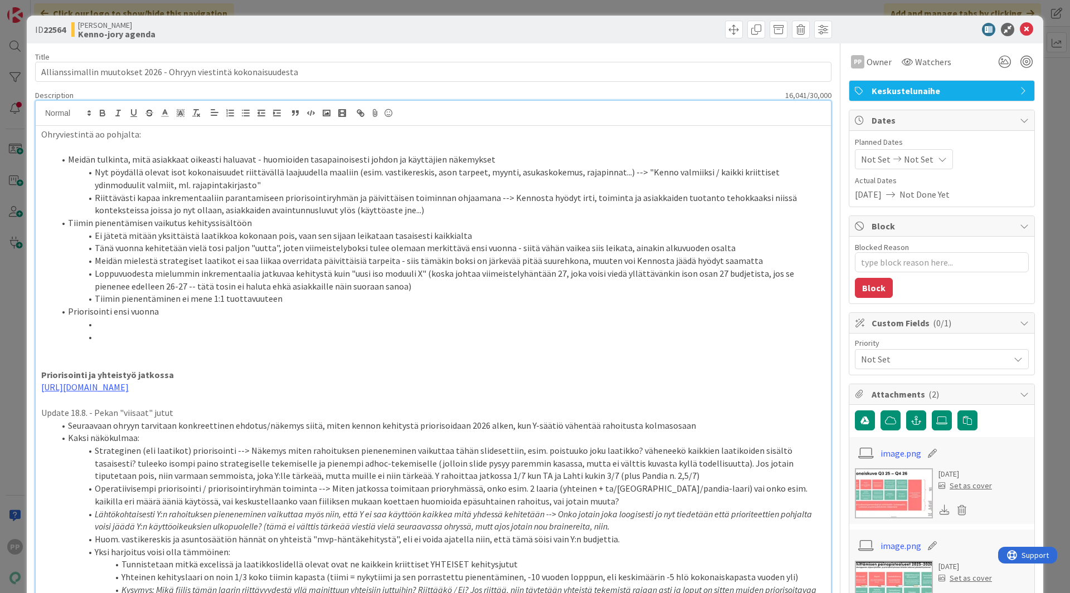
click at [421, 296] on li "Tiimin pienentäminen ei mene 1:1 tuottavuuteen" at bounding box center [440, 298] width 770 height 13
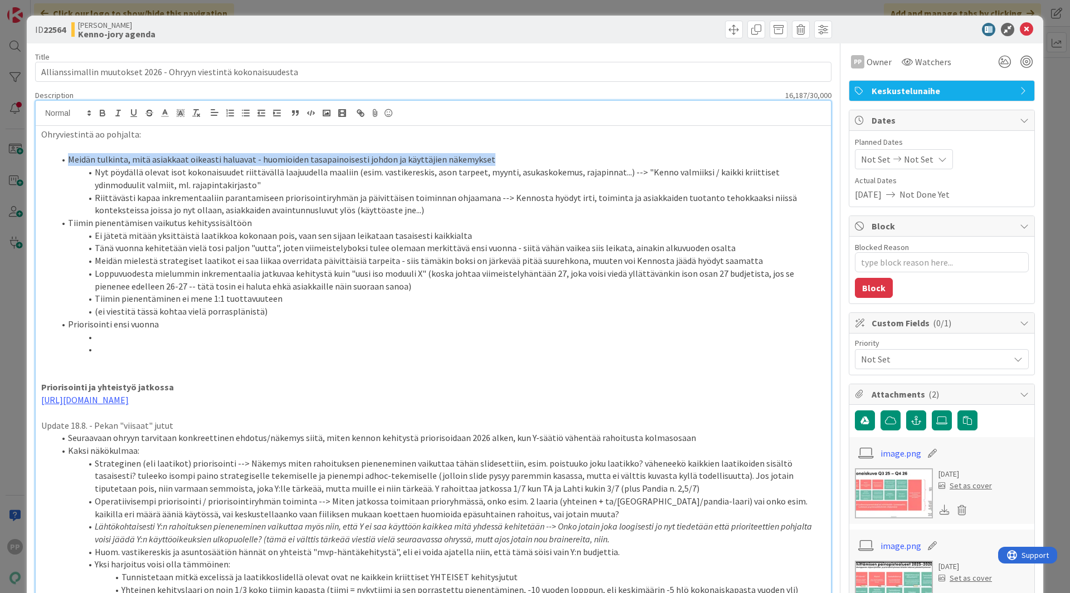
drag, startPoint x: 511, startPoint y: 161, endPoint x: 49, endPoint y: 156, distance: 461.8
click at [49, 156] on ol "Meidän tulkinta, mitä asiakkaat oikeasti haluavat - huomioiden tasapainoisesti …" at bounding box center [433, 254] width 784 height 203
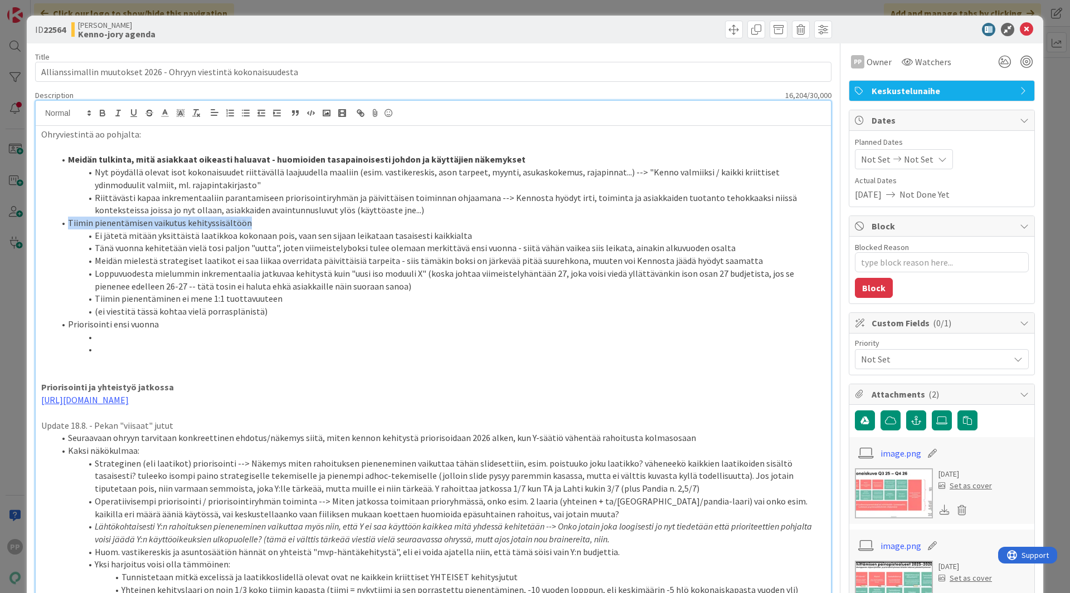
drag, startPoint x: 358, startPoint y: 220, endPoint x: 55, endPoint y: 221, distance: 302.5
click at [55, 221] on li "Tiimin pienentämisen vaikutus kehityssisältöön" at bounding box center [440, 223] width 770 height 13
drag, startPoint x: 218, startPoint y: 325, endPoint x: 46, endPoint y: 328, distance: 171.6
click at [46, 328] on ol "Meidän tulkinta, mitä asiakkaat oikeasti haluavat - huomioiden tasapainoisesti …" at bounding box center [433, 254] width 784 height 203
click at [182, 350] on li at bounding box center [440, 349] width 770 height 13
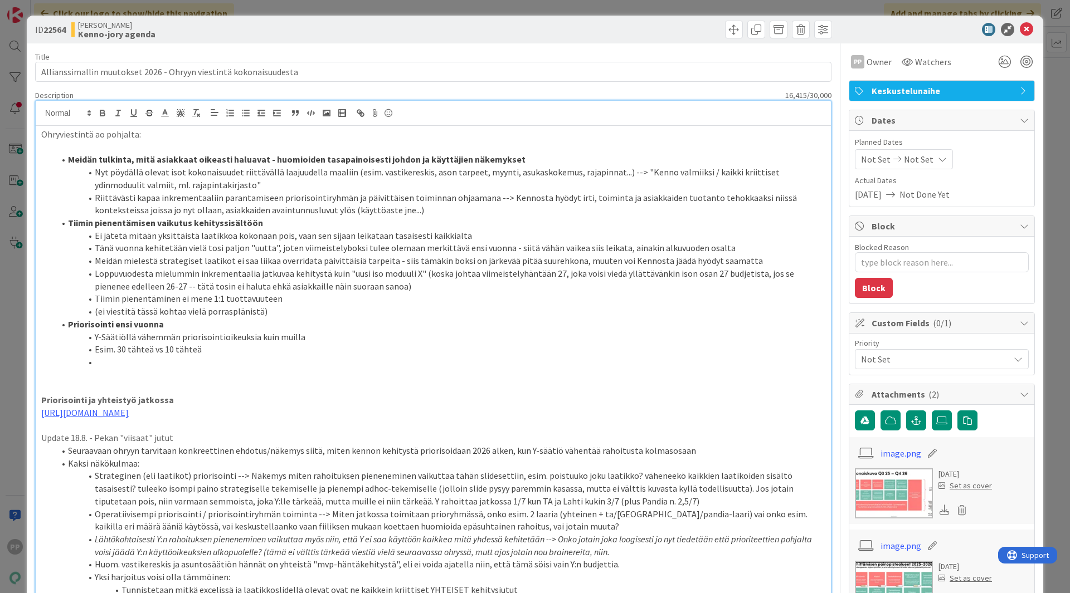
scroll to position [91, 0]
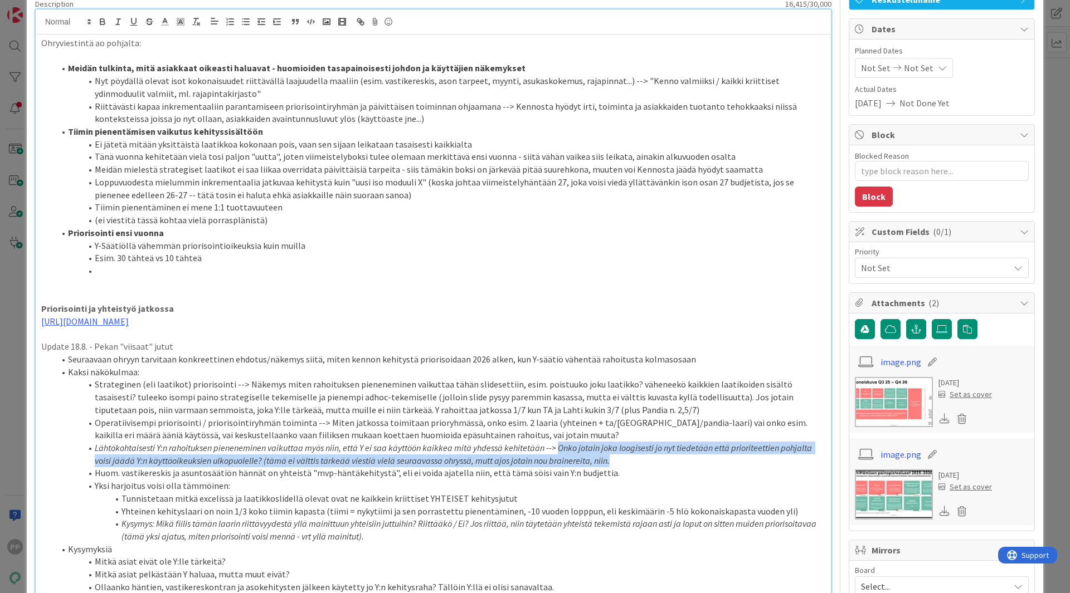
drag, startPoint x: 558, startPoint y: 446, endPoint x: 628, endPoint y: 463, distance: 72.4
click at [628, 463] on li "Lähtökohtaisesti Y:n rahoituksen pieneneminen vaikuttaa myös niin, että Y ei sa…" at bounding box center [440, 454] width 770 height 25
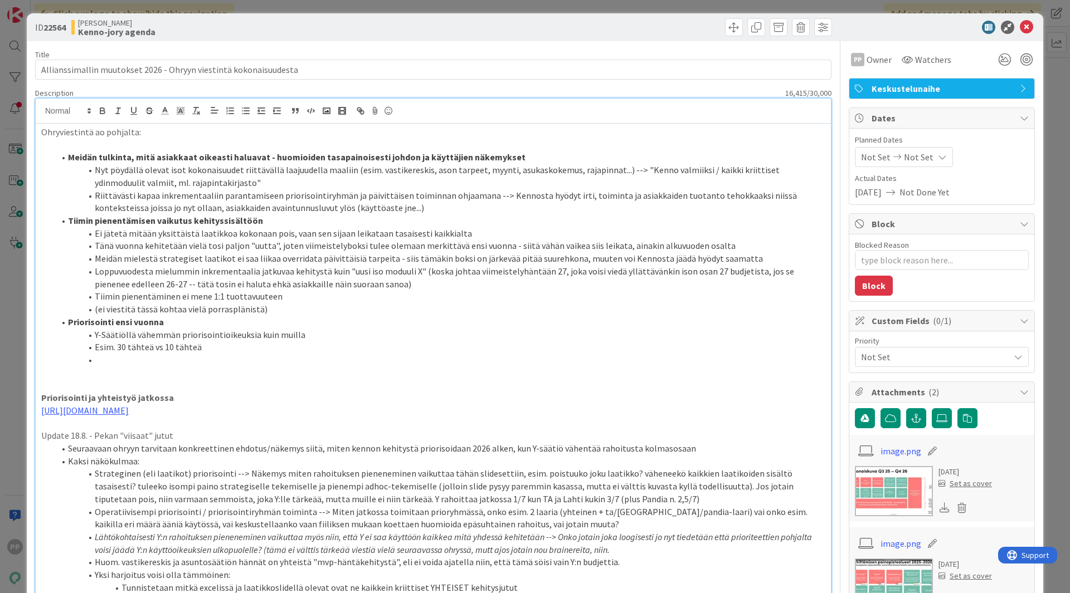
scroll to position [1, 0]
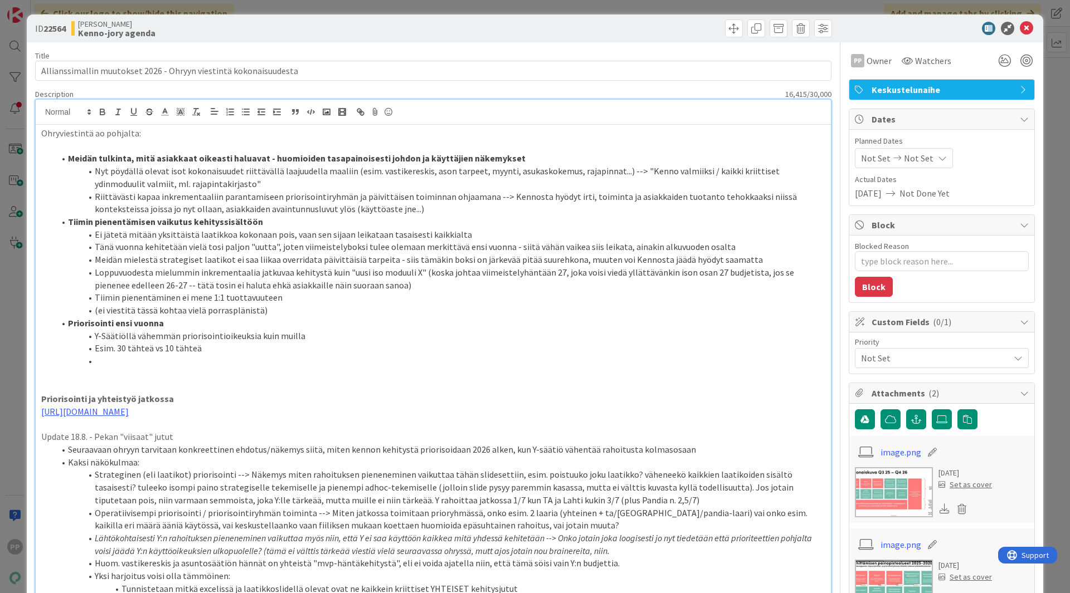
click at [321, 309] on li "(ei viestitä tässä kohtaa vielä porrasplänistä)" at bounding box center [440, 310] width 770 height 13
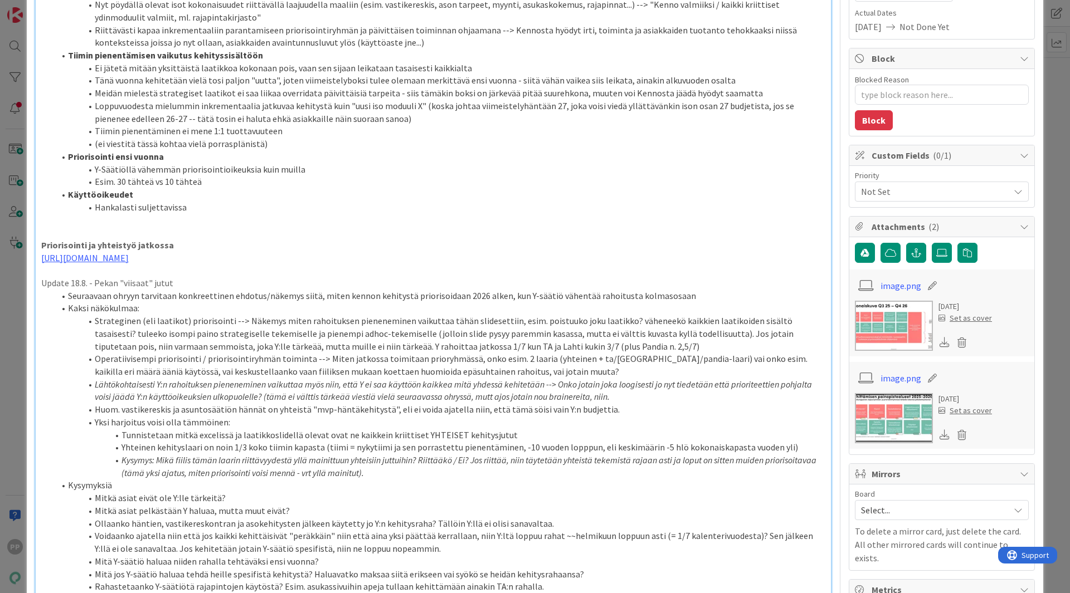
scroll to position [0, 0]
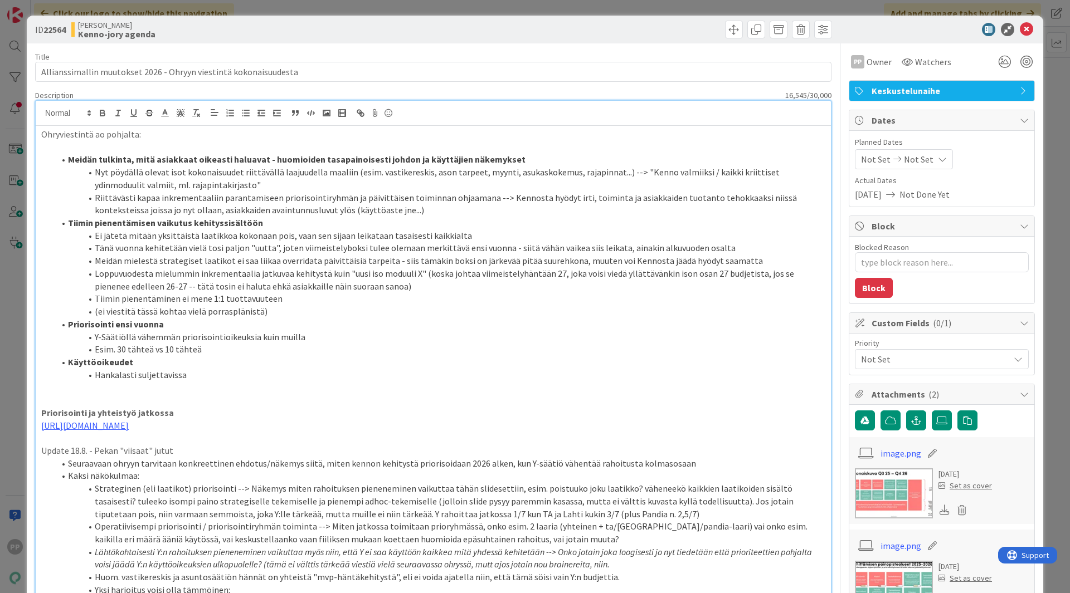
click at [69, 362] on strong "Käyttöoikeudet" at bounding box center [100, 362] width 65 height 11
click at [238, 358] on li "(Käyttöoikeudet)" at bounding box center [440, 362] width 770 height 13
click at [237, 353] on li "Esim. 30 tähteä vs 10 tähteä" at bounding box center [440, 349] width 770 height 13
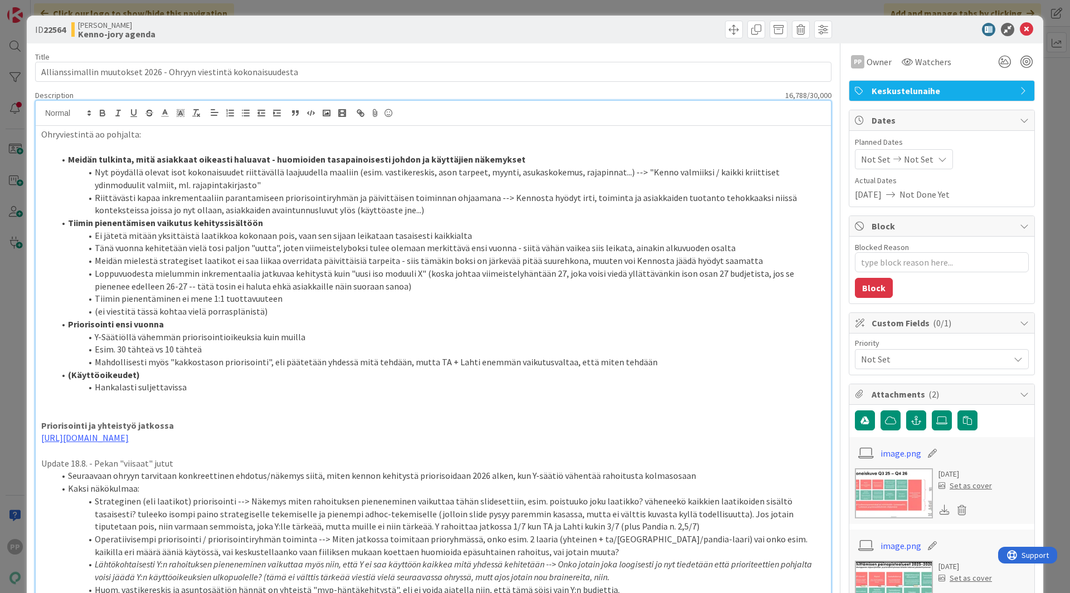
click at [214, 388] on li "Hankalasti suljettavissa" at bounding box center [440, 387] width 770 height 13
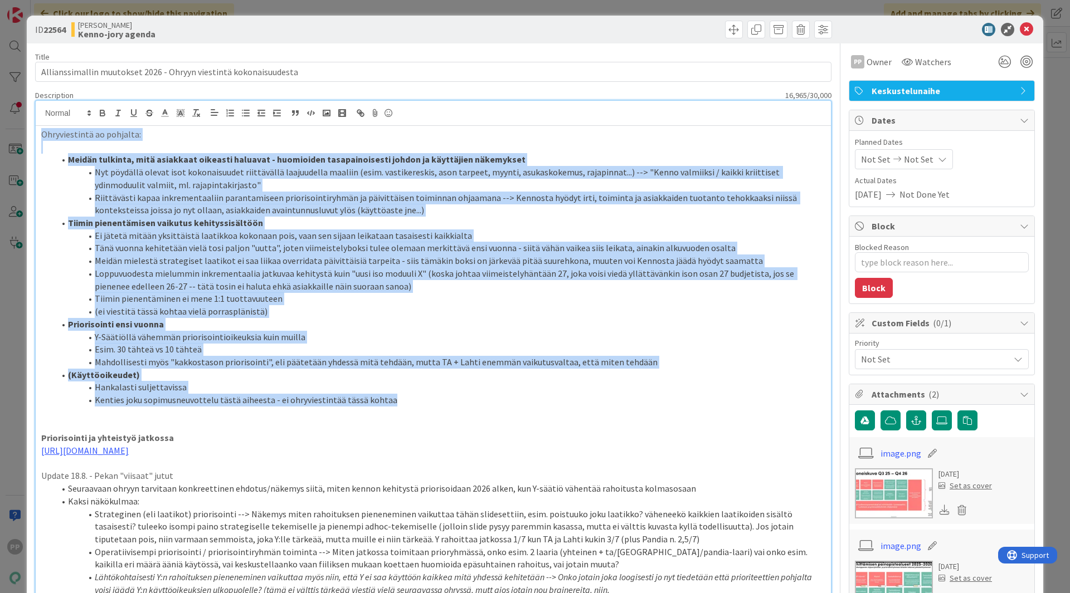
drag, startPoint x: 389, startPoint y: 402, endPoint x: 0, endPoint y: 110, distance: 486.6
click at [0, 110] on div "ID 22564 Kenno JoRy Kenno-jory agenda Title 65 / 128 Allianssimallin muutokset …" at bounding box center [535, 296] width 1070 height 593
click at [182, 115] on polyline at bounding box center [181, 113] width 4 height 4
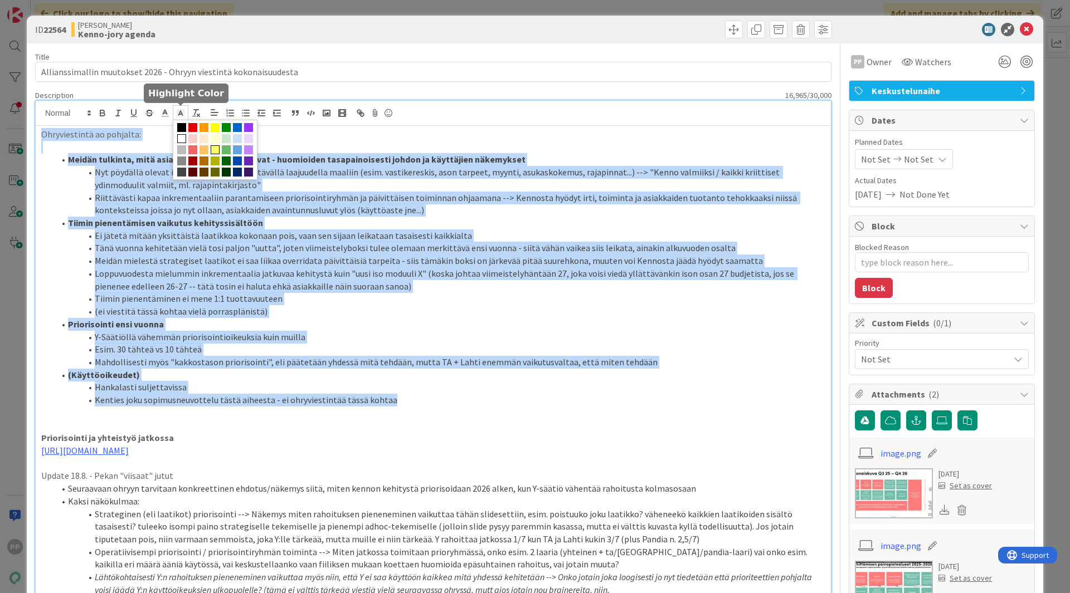
click at [217, 153] on span at bounding box center [215, 149] width 9 height 9
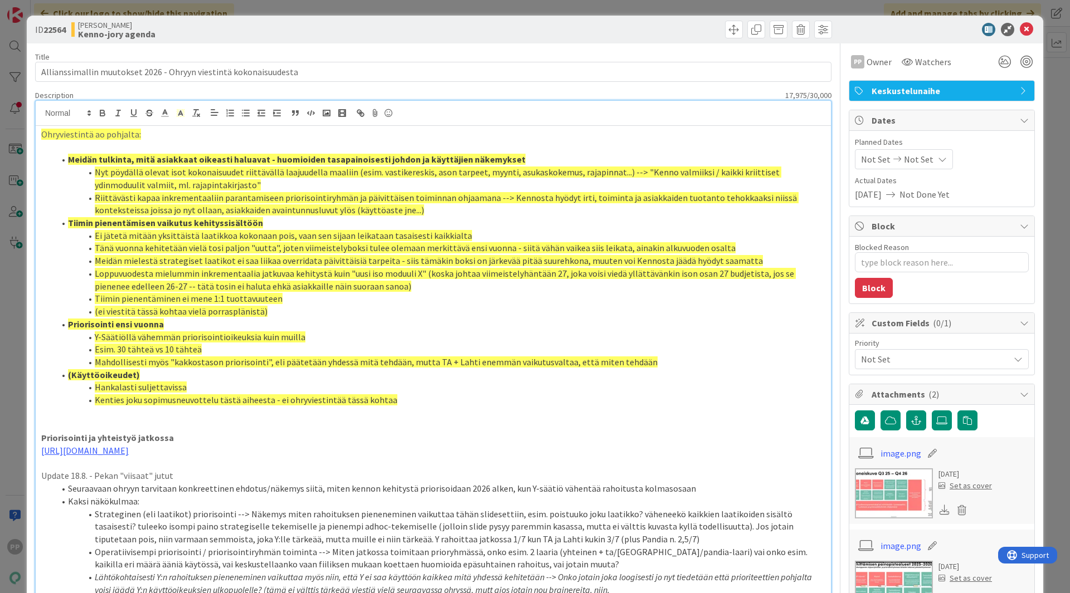
click at [168, 416] on p at bounding box center [433, 413] width 784 height 13
click at [244, 418] on p at bounding box center [433, 413] width 784 height 13
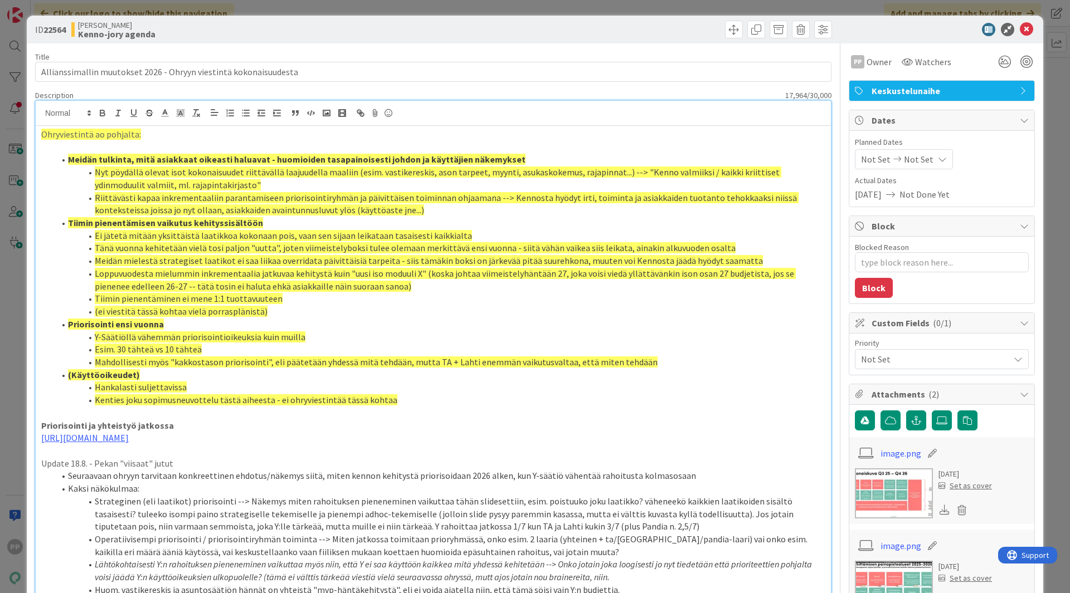
click at [295, 53] on div "Title 65 / 128" at bounding box center [433, 57] width 796 height 10
click at [295, 315] on li "(ei viestitä tässä kohtaa vielä porrasplänistä)" at bounding box center [440, 311] width 770 height 13
click at [384, 287] on li "Loppuvuodesta mielummin inkrementaalia jatkuvaa kehitystä kuin "uusi iso moduul…" at bounding box center [440, 279] width 770 height 25
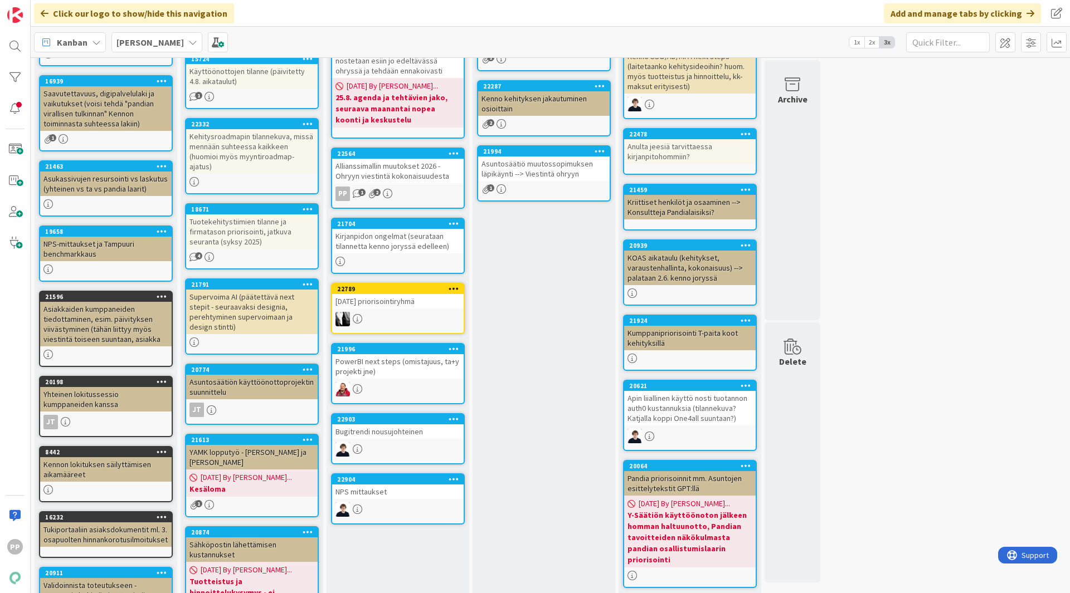
scroll to position [186, 0]
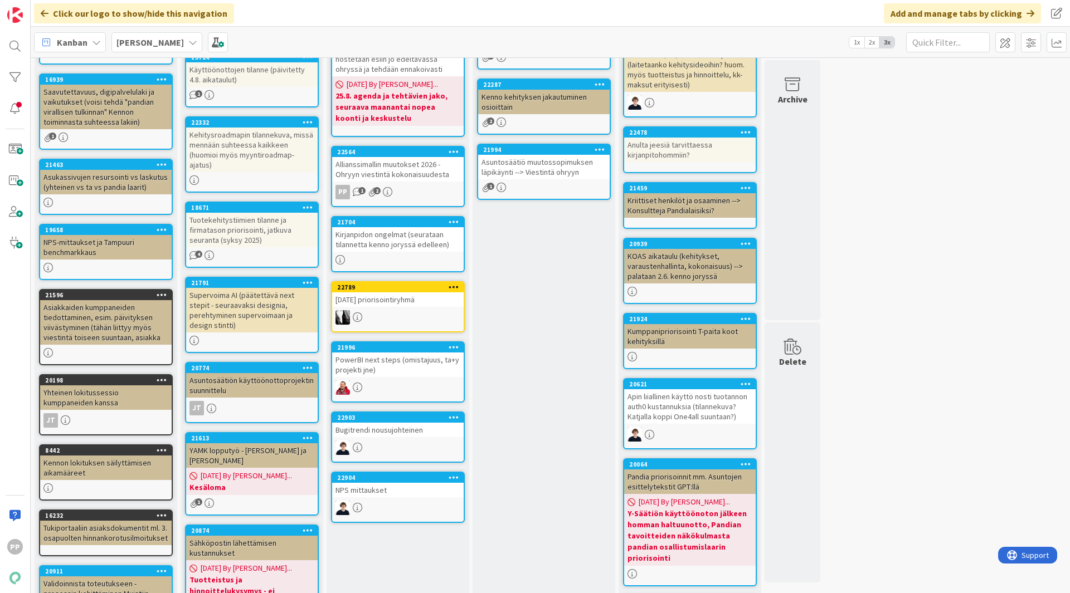
click at [536, 359] on div "Seuraavaan Ohryyn Seuraavaan kumppani-ohryyn viestittävät asiat Add Card... 218…" at bounding box center [543, 284] width 143 height 787
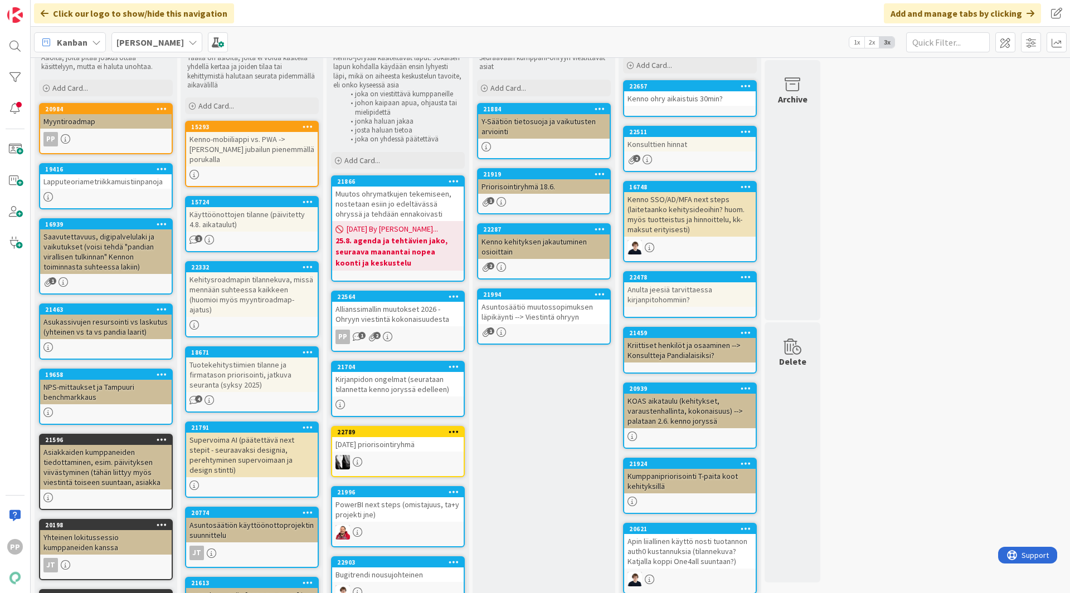
scroll to position [41, 0]
click at [544, 447] on div "Seuraavaan Ohryyn Seuraavaan kumppani-ohryyn viestittävät asiat Add Card... 218…" at bounding box center [543, 429] width 143 height 787
click at [540, 120] on div "Y-Säätiön tietosuoja ja vaikutusten arviointi" at bounding box center [543, 126] width 131 height 25
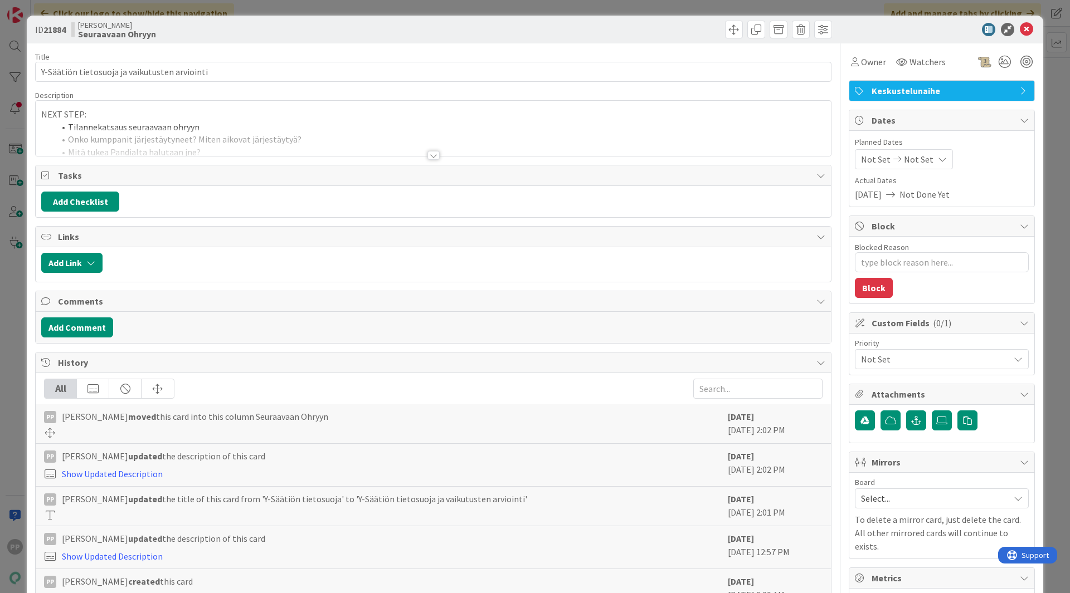
click at [187, 135] on div at bounding box center [433, 142] width 795 height 28
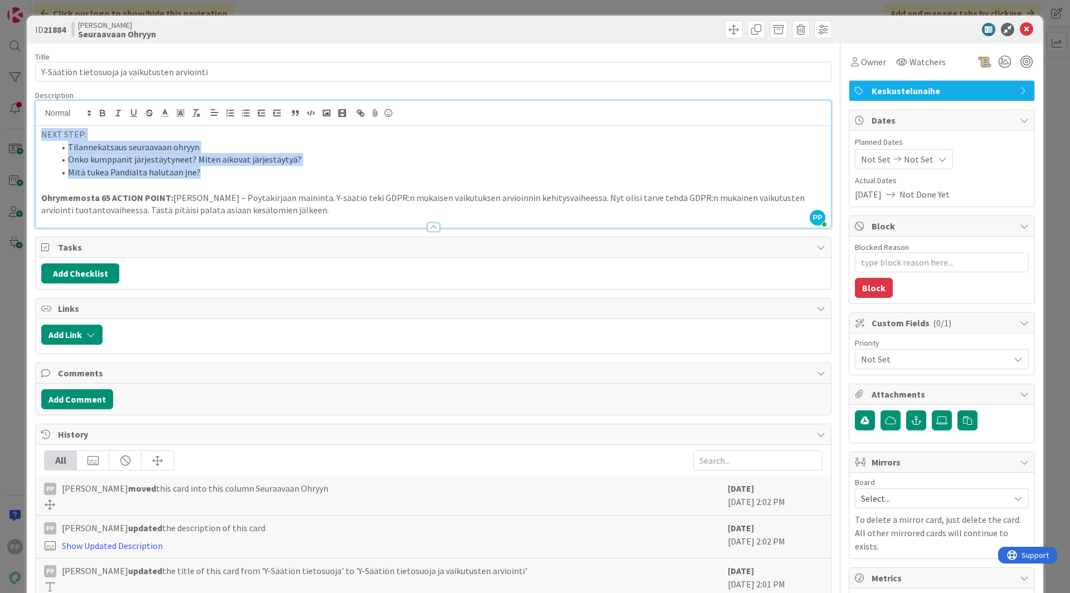
drag, startPoint x: 216, startPoint y: 173, endPoint x: 0, endPoint y: 94, distance: 230.1
click at [0, 94] on div "ID 21884 [PERSON_NAME] Seuraavaan Ohryyn Title 45 / 128 Y-Säätiön tietosuoja ja…" at bounding box center [535, 296] width 1070 height 593
copy div "NEXT STEP: [PERSON_NAME] seuraavaan ohryyn Onko kumppanit järjestäytyneet? Mite…"
click at [228, 181] on p at bounding box center [433, 185] width 784 height 13
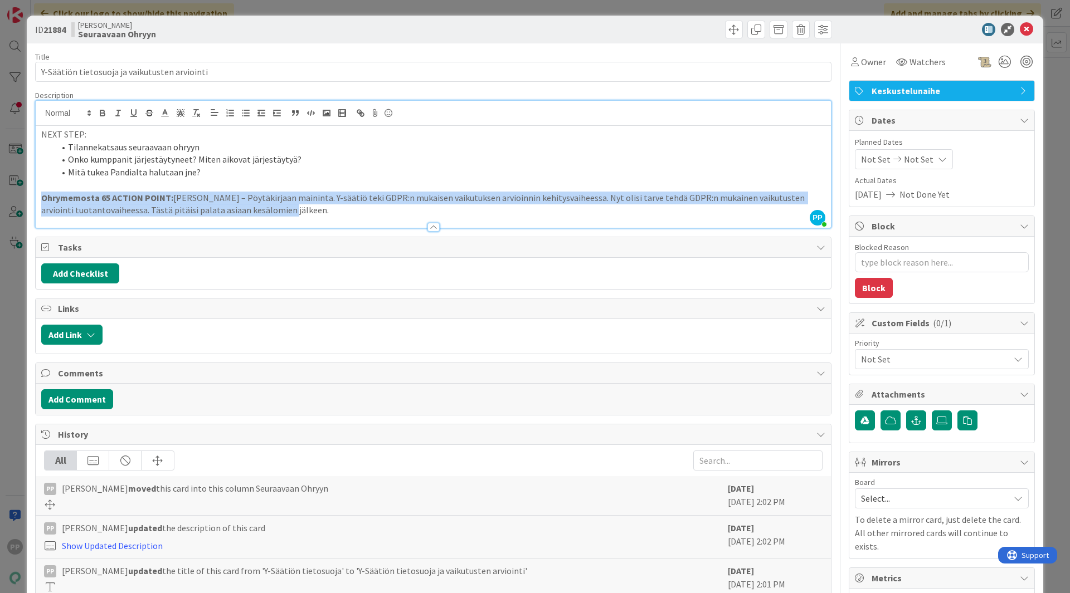
drag, startPoint x: 91, startPoint y: 193, endPoint x: 32, endPoint y: 196, distance: 58.6
click at [32, 196] on div "ID 21884 [PERSON_NAME] Seuraavaan Ohryyn Title 45 / 128 Y-Säätiön tietosuoja ja…" at bounding box center [535, 401] width 1016 height 771
copy p "Ohrymemosta 65 ACTION POINT: [PERSON_NAME] – Pöytäkirjaan maininta. Y-säätiö te…"
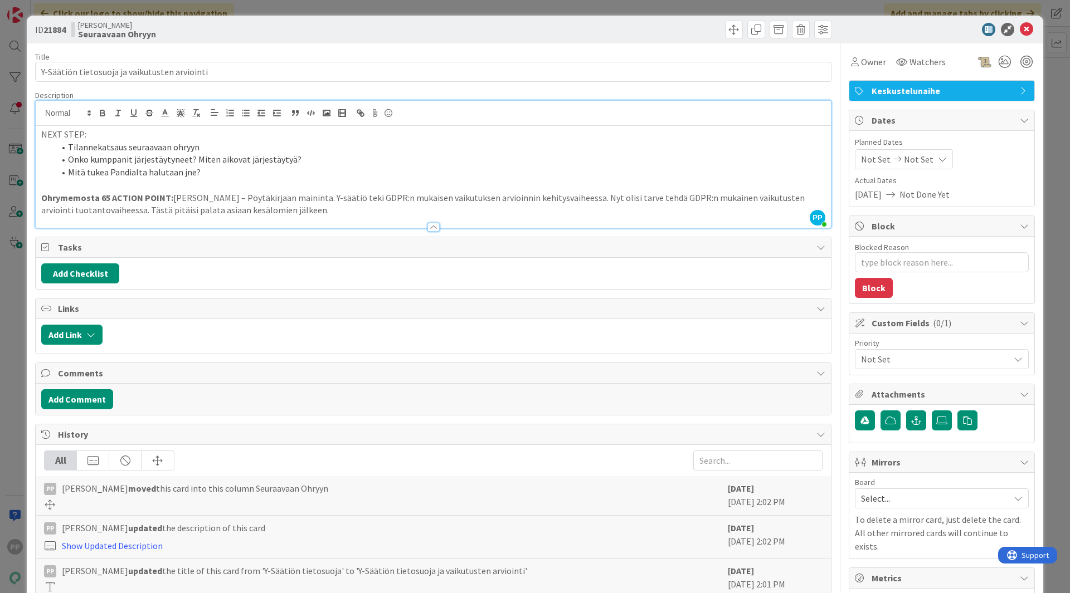
click at [21, 195] on div "ID 21884 [PERSON_NAME] Seuraavaan Ohryyn Title 45 / 128 Y-Säätiön tietosuoja ja…" at bounding box center [535, 296] width 1070 height 593
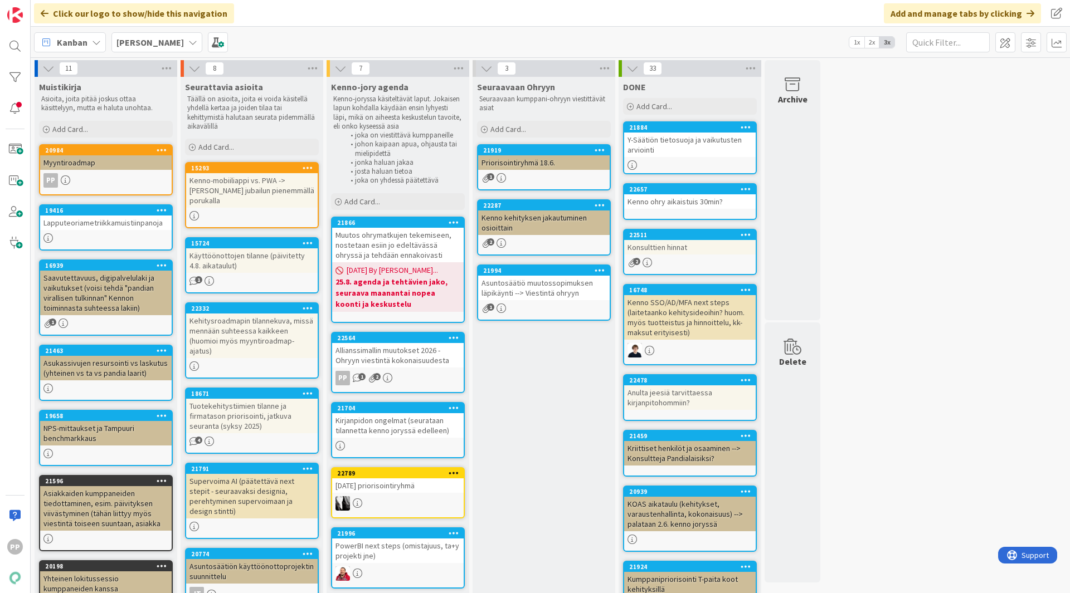
click at [405, 351] on div "Allianssimallin muutokset 2026 - Ohryyn viestintä kokonaisuudesta" at bounding box center [397, 355] width 131 height 25
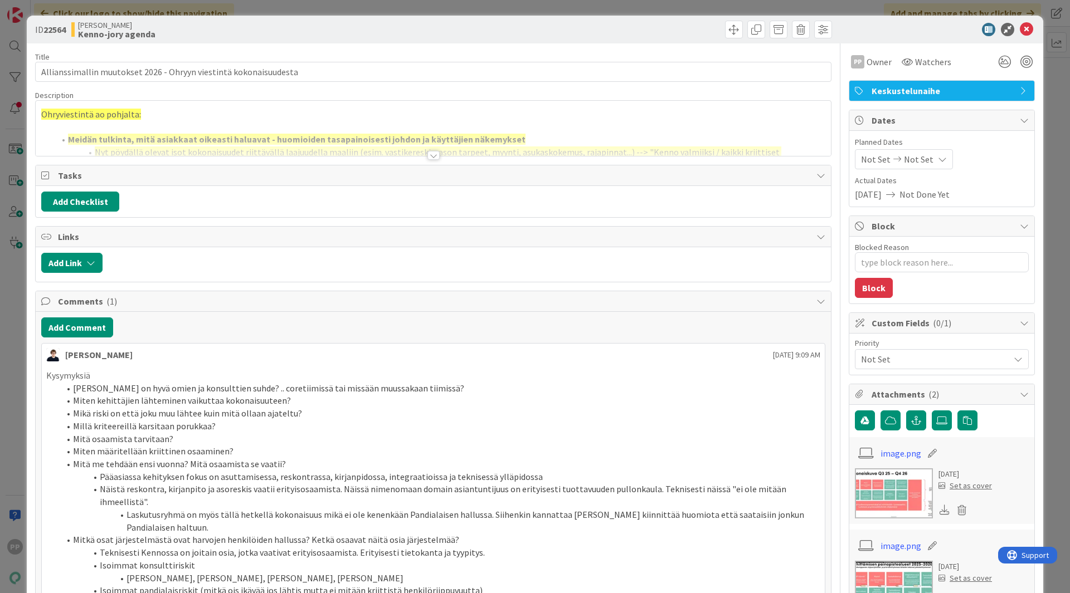
click at [144, 143] on div at bounding box center [433, 142] width 795 height 28
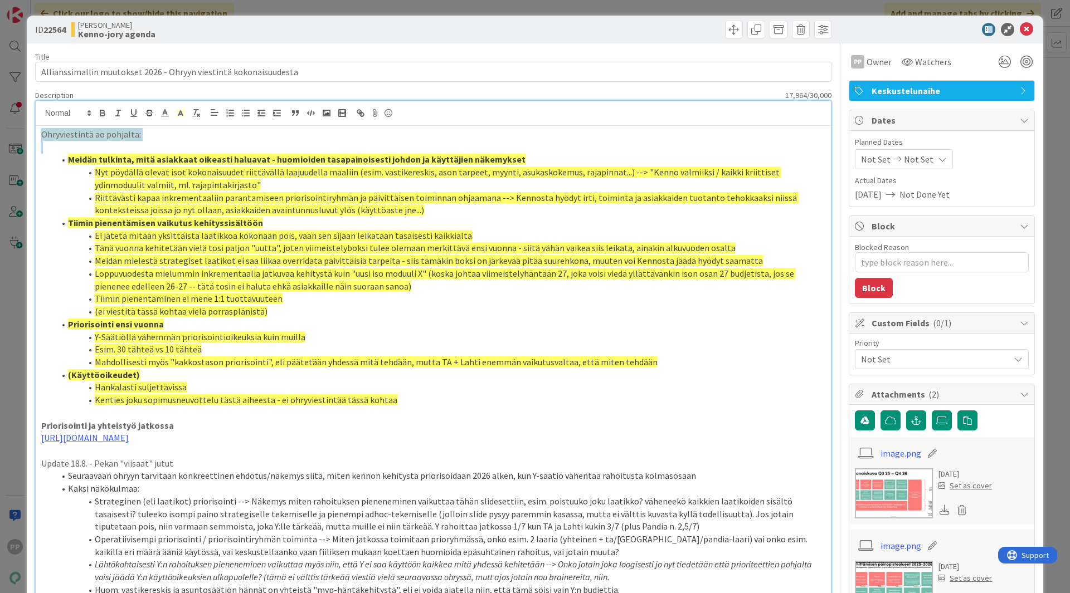
drag, startPoint x: 387, startPoint y: 402, endPoint x: 0, endPoint y: 125, distance: 475.5
click at [0, 125] on div "ID 22564 Kenno JoRy Kenno-jory agenda Title 65 / 128 Allianssimallin muutokset …" at bounding box center [535, 296] width 1070 height 593
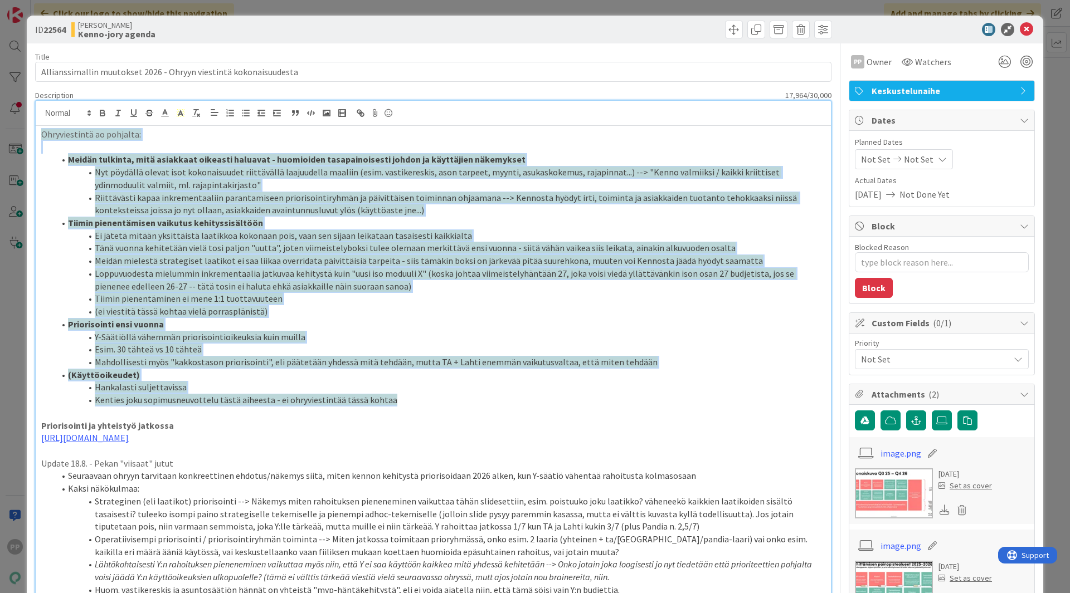
drag, startPoint x: 389, startPoint y: 399, endPoint x: 42, endPoint y: 134, distance: 436.8
copy div "Loremipsumdol si ametcons: Adipis elitsedd, eius temporinc utlabore etdolore - …"
click at [461, 276] on span "Loppuvuodesta mielummin inkrementaalia jatkuvaa kehitystä kuin "uusi iso moduul…" at bounding box center [445, 280] width 701 height 24
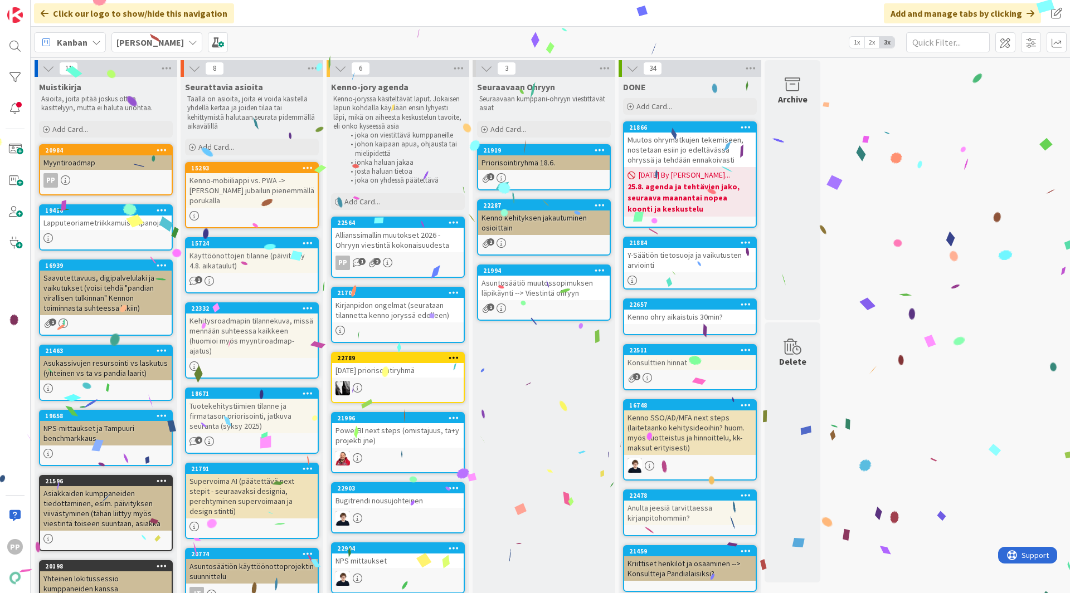
click at [417, 372] on div "[DATE] priorisointiryhmä" at bounding box center [397, 370] width 131 height 14
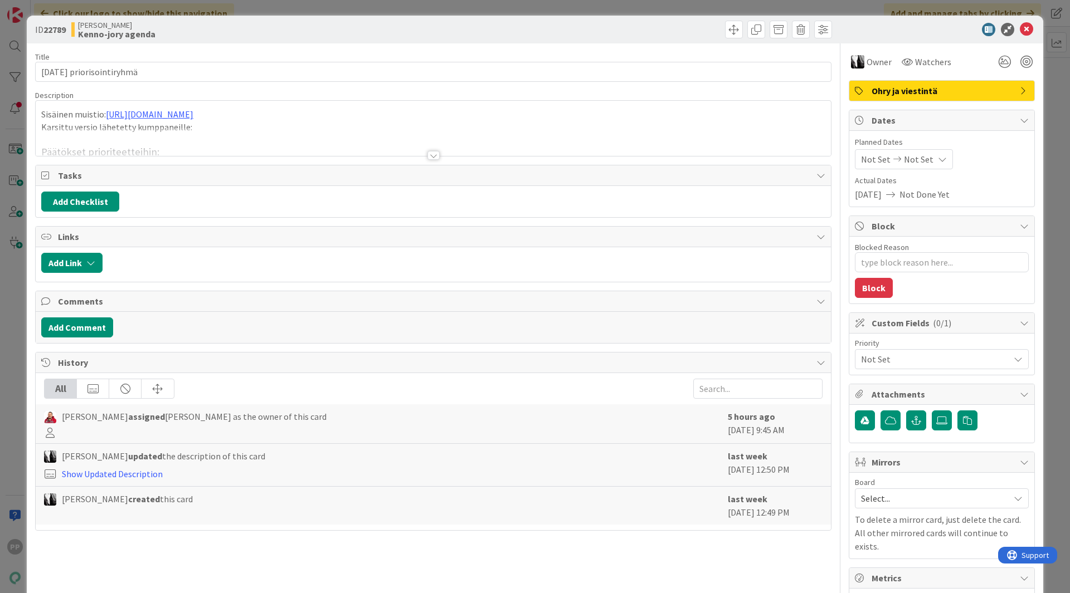
click at [289, 145] on div at bounding box center [433, 142] width 795 height 28
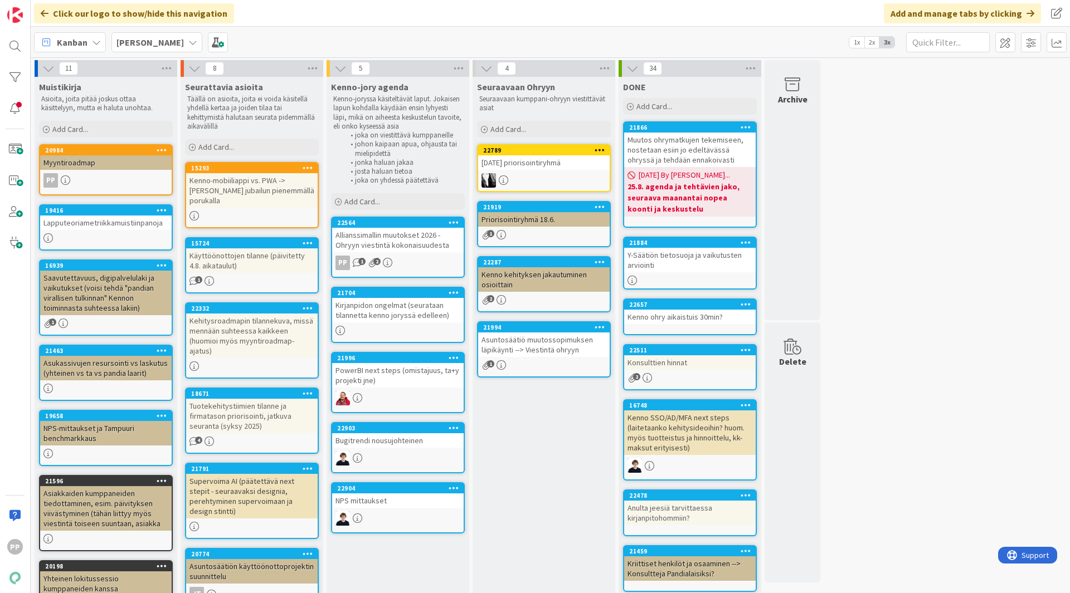
click at [569, 467] on div "Seuraavaan Ohryyn Seuraavaan kumppani-ohryyn viestittävät asiat Add Card... 227…" at bounding box center [543, 462] width 143 height 771
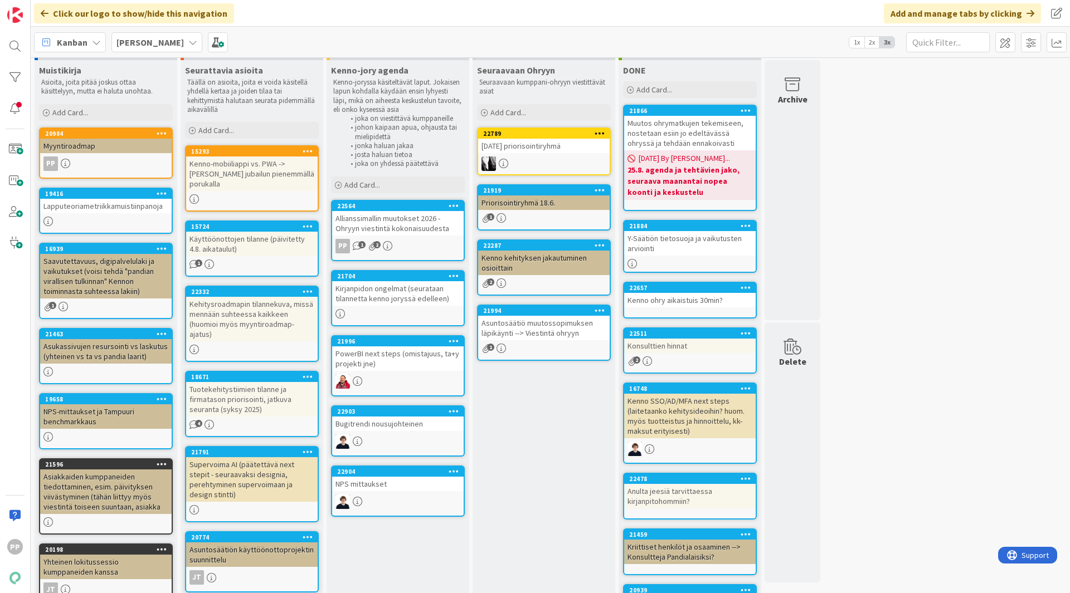
scroll to position [23, 0]
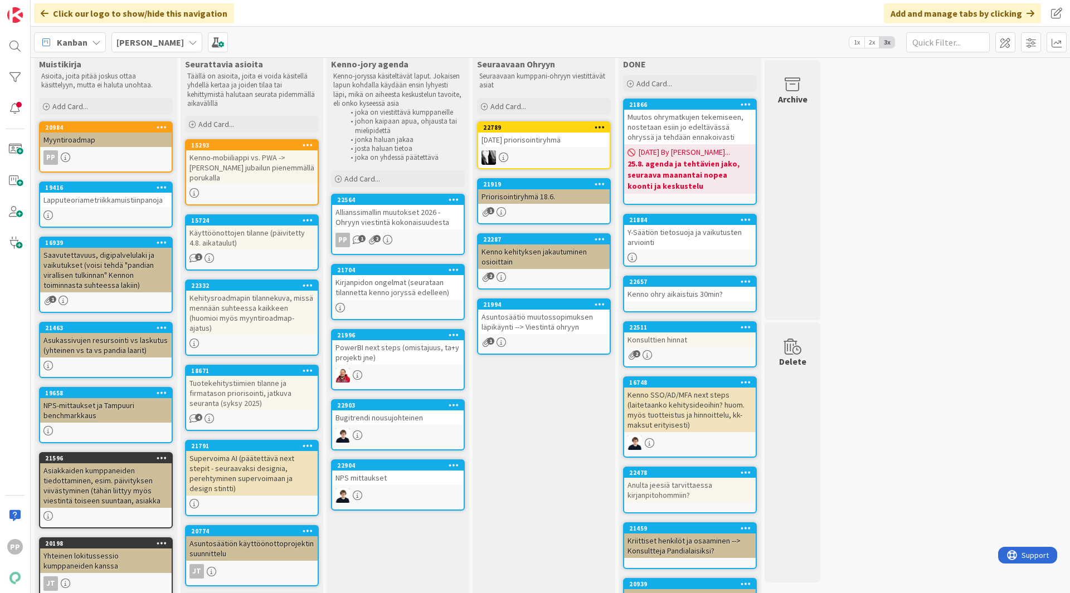
click at [553, 326] on div "Asuntosäätiö muutossopimuksen läpikäynti --> Viestintä ohryyn" at bounding box center [543, 322] width 131 height 25
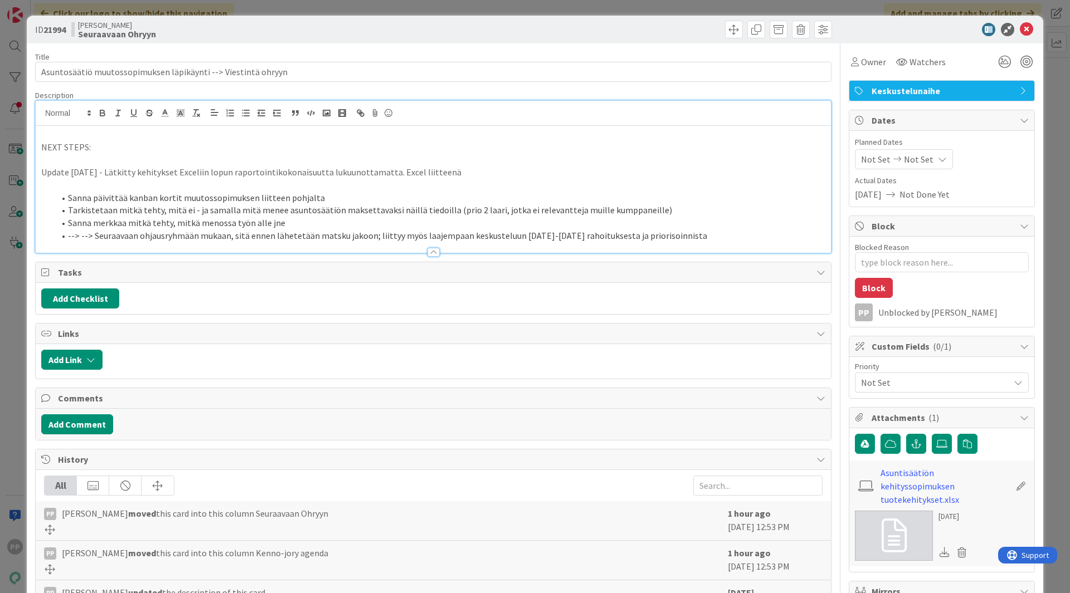
click at [323, 128] on div "NEXT STEPS: Update [DATE] - Lätkitty kehitykset Exceliin lopun raportointikokon…" at bounding box center [433, 189] width 795 height 127
click at [93, 131] on p at bounding box center [433, 134] width 784 height 13
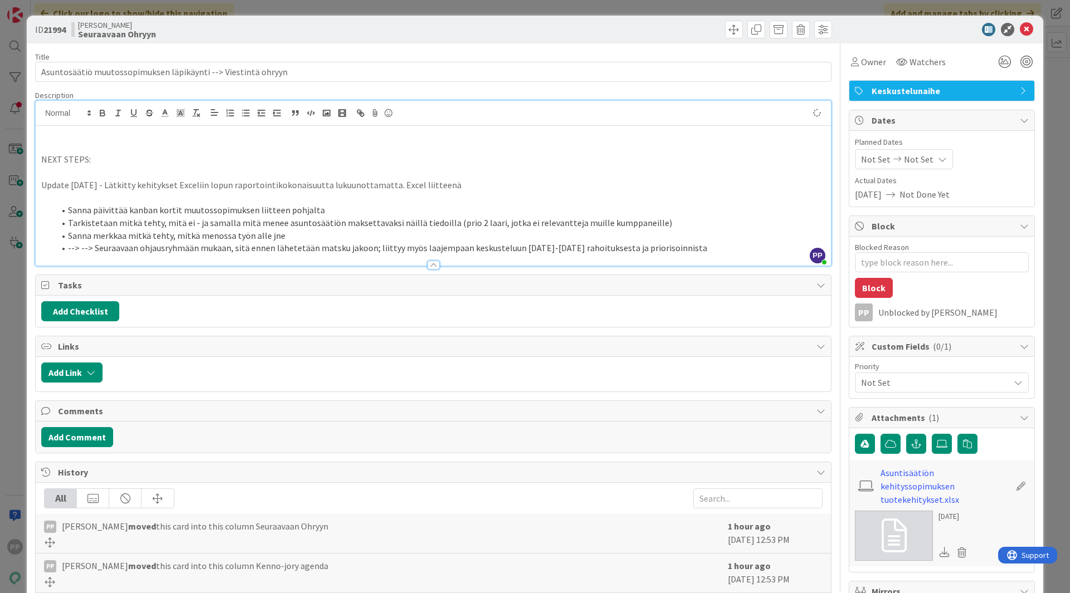
type textarea "x"
click at [828, 172] on div "Title 61 / 128 Asuntosäätiö muutossopimuksen läpikäynti --> Viestintä ohryyn De…" at bounding box center [534, 475] width 999 height 865
click at [541, 137] on p at bounding box center [433, 134] width 784 height 13
click at [465, 56] on div "Title 61 / 128" at bounding box center [433, 57] width 796 height 10
click at [466, 8] on div "ID 21994 Kenno JoRy Seuraavaan Ohryyn Title 61 / 128 Asuntosäätiö muutossopimuk…" at bounding box center [535, 296] width 1070 height 593
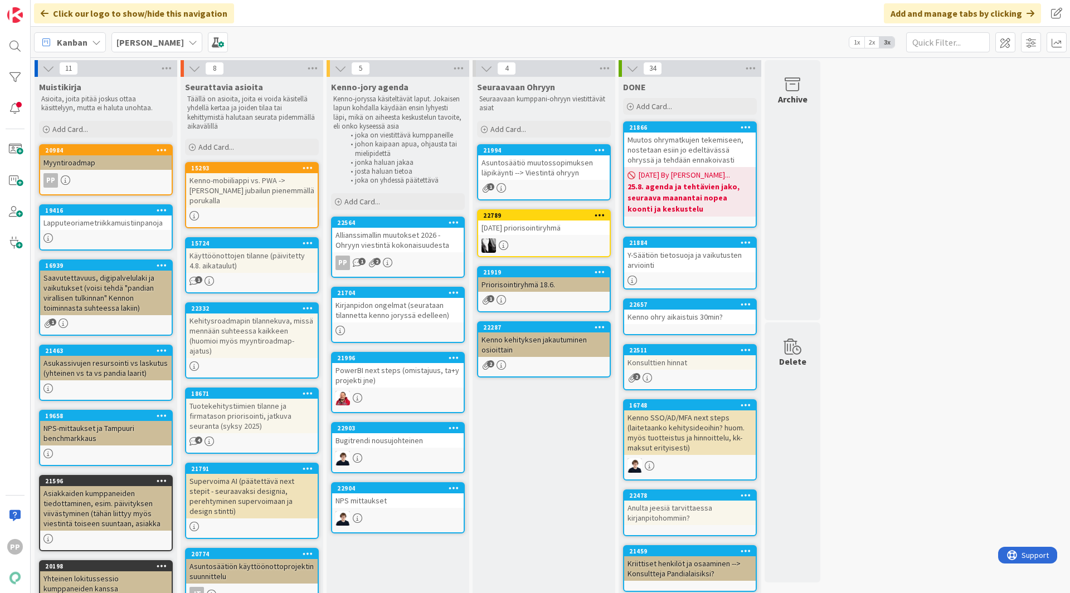
click at [543, 476] on div "Seuraavaan Ohryyn Seuraavaan kumppani-ohryyn viestittävät asiat Add Card... 219…" at bounding box center [543, 462] width 143 height 771
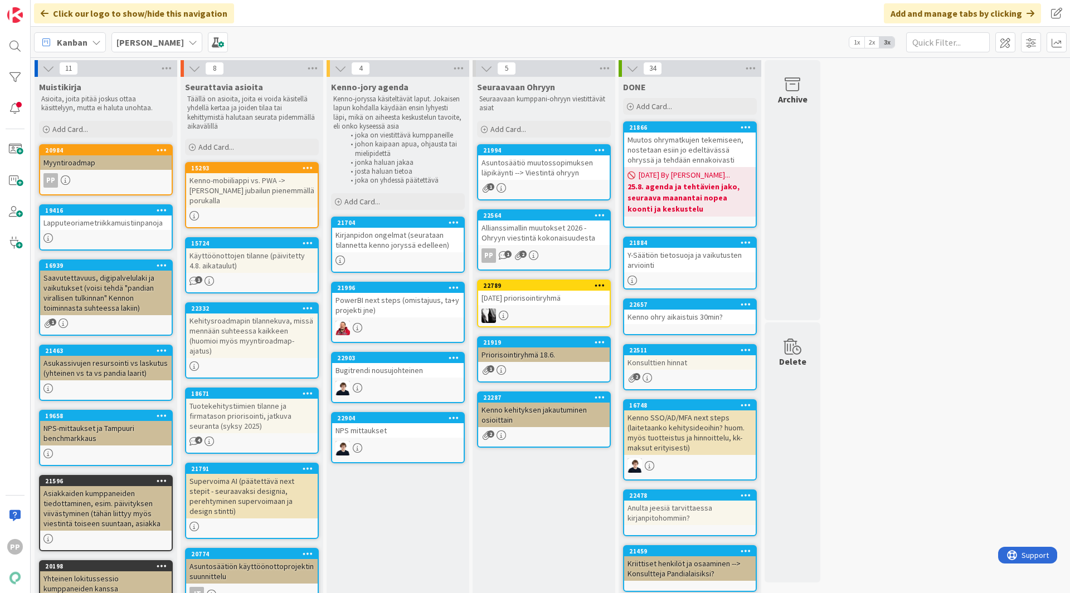
click at [525, 540] on div "Seuraavaan Ohryyn Seuraavaan kumppani-ohryyn viestittävät asiat Add Card... 219…" at bounding box center [543, 462] width 143 height 771
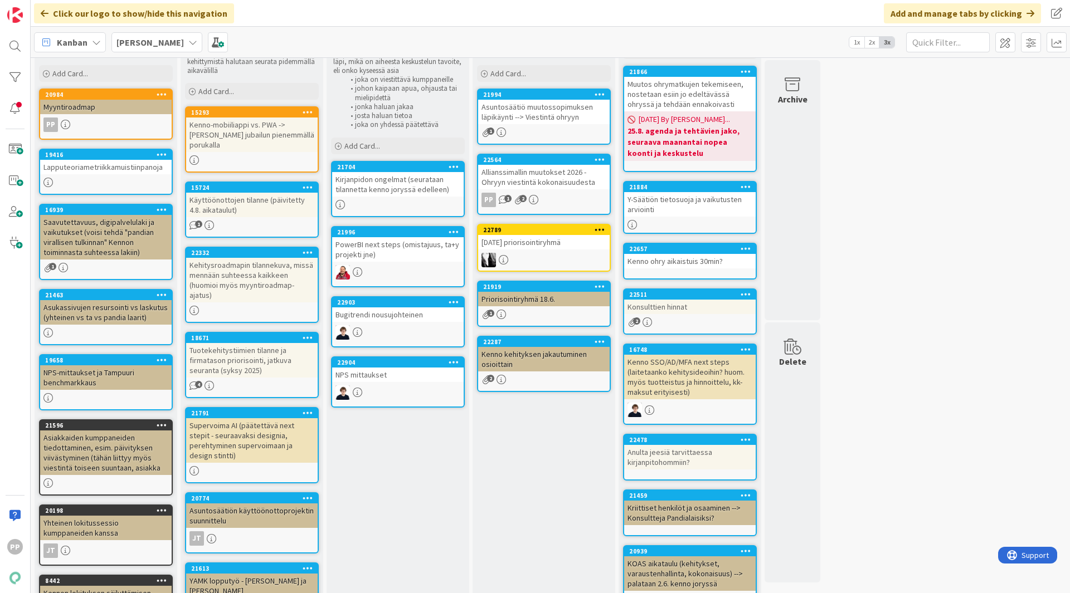
scroll to position [56, 0]
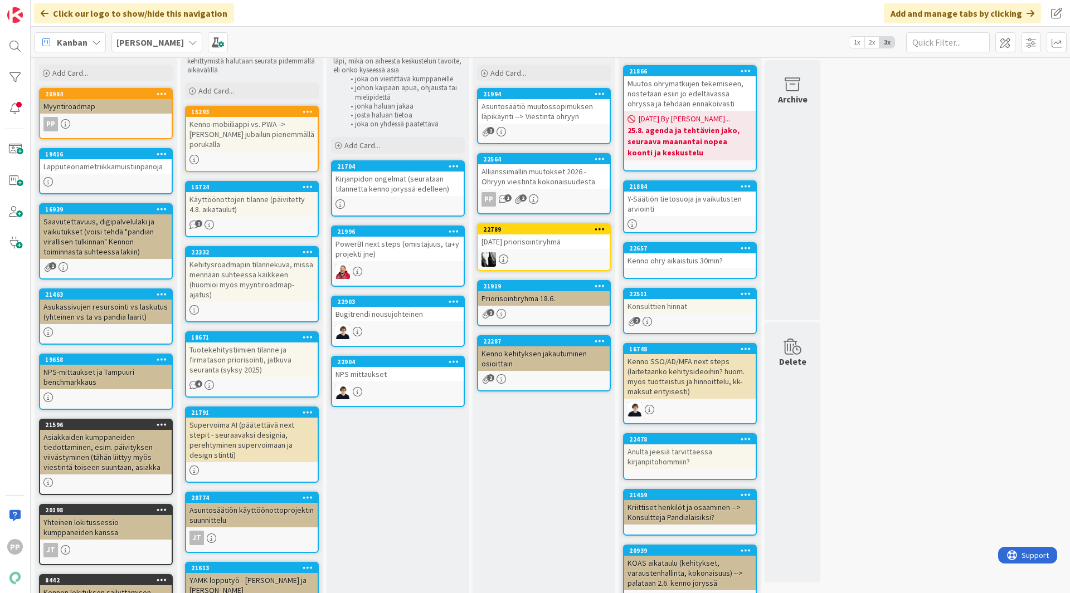
click at [544, 489] on div "Seuraavaan Ohryyn Seuraavaan kumppani-ohryyn viestittävät asiat Add Card... 219…" at bounding box center [543, 406] width 143 height 771
click at [429, 189] on div "Kirjanpidon ongelmat (seurataan tilannetta kenno joryssä edelleen)" at bounding box center [397, 184] width 131 height 25
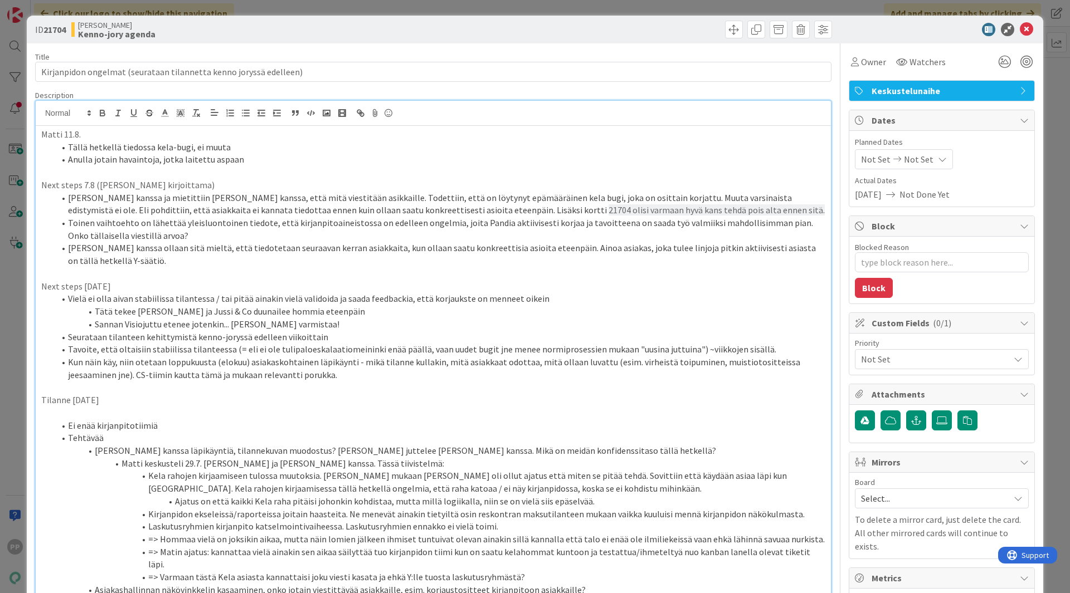
click at [384, 9] on div "ID 21704 [PERSON_NAME]-jory agenda Title 66 / 128 Kirjanpidon ongelmat (seurata…" at bounding box center [535, 296] width 1070 height 593
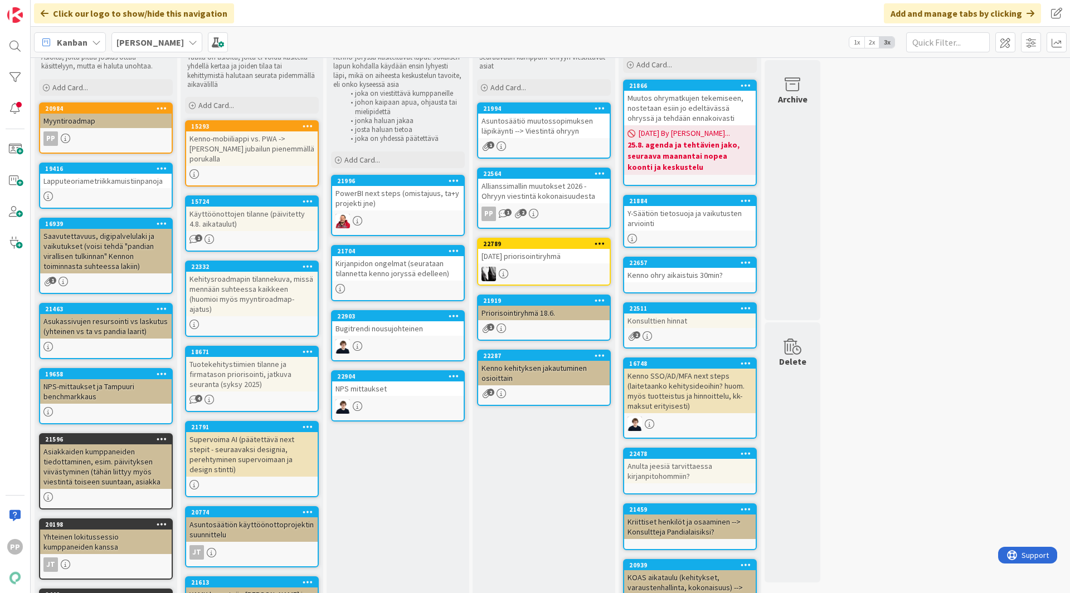
click at [396, 194] on div "PowerBI next steps (omistajuus, ta+y projekti jne)" at bounding box center [397, 198] width 131 height 25
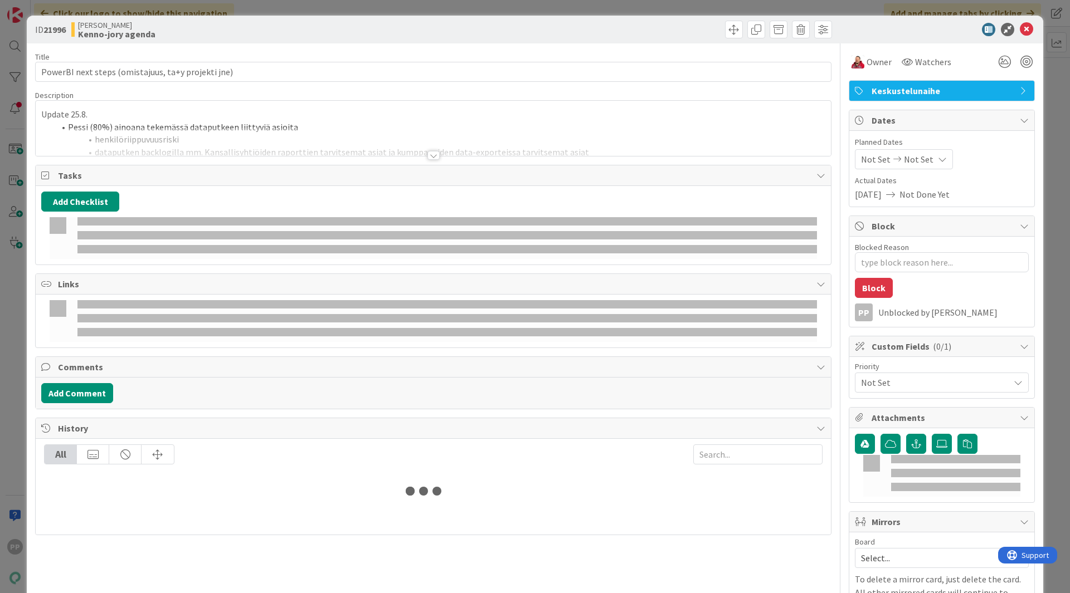
type textarea "x"
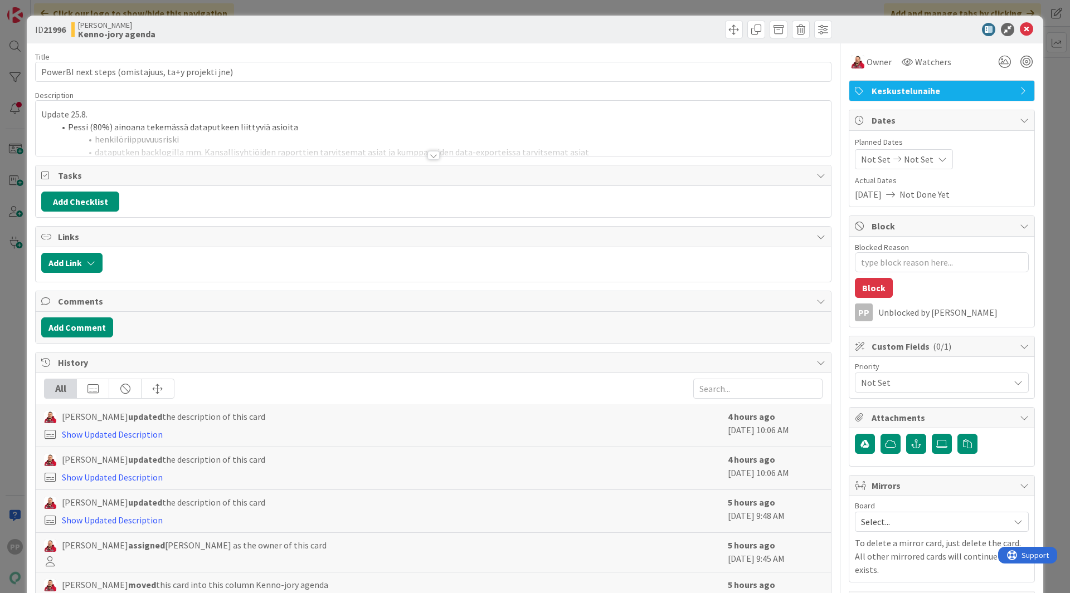
click at [236, 123] on li "Pessi (80%) ainoana tekemässä dataputkeen liittyviä asioita" at bounding box center [440, 127] width 770 height 13
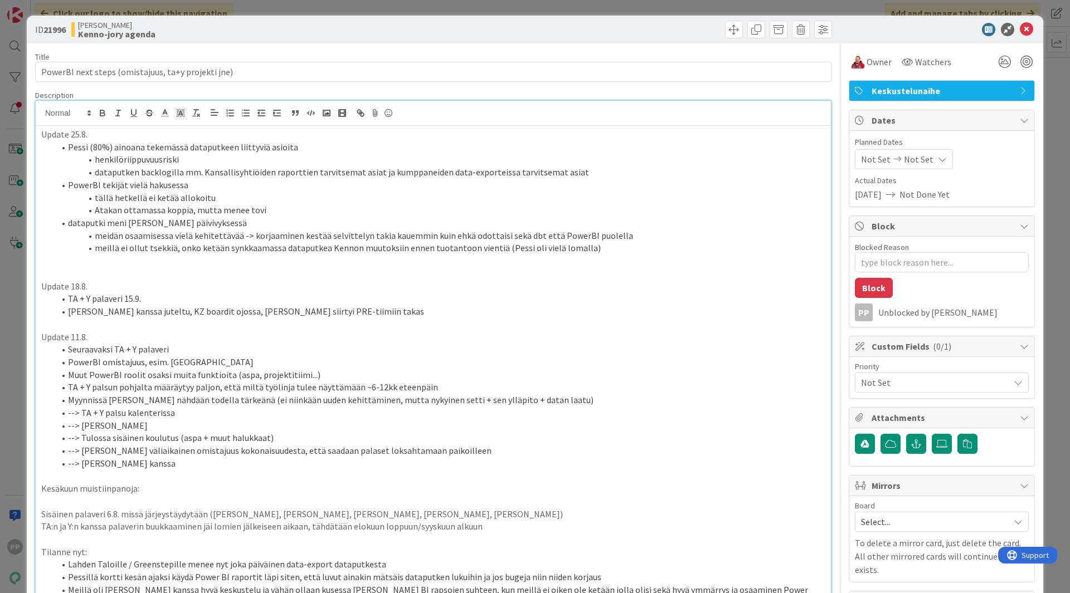
click at [72, 224] on li "dataputki meni [PERSON_NAME] päivivyksessä" at bounding box center [440, 223] width 770 height 13
click at [75, 272] on p at bounding box center [433, 273] width 784 height 13
click at [113, 58] on div "Title 50 / 128" at bounding box center [433, 57] width 796 height 10
click at [105, 211] on li "Atakan ottamassa koppia, mutta menee tovi" at bounding box center [440, 210] width 770 height 13
click at [100, 262] on p at bounding box center [433, 261] width 784 height 13
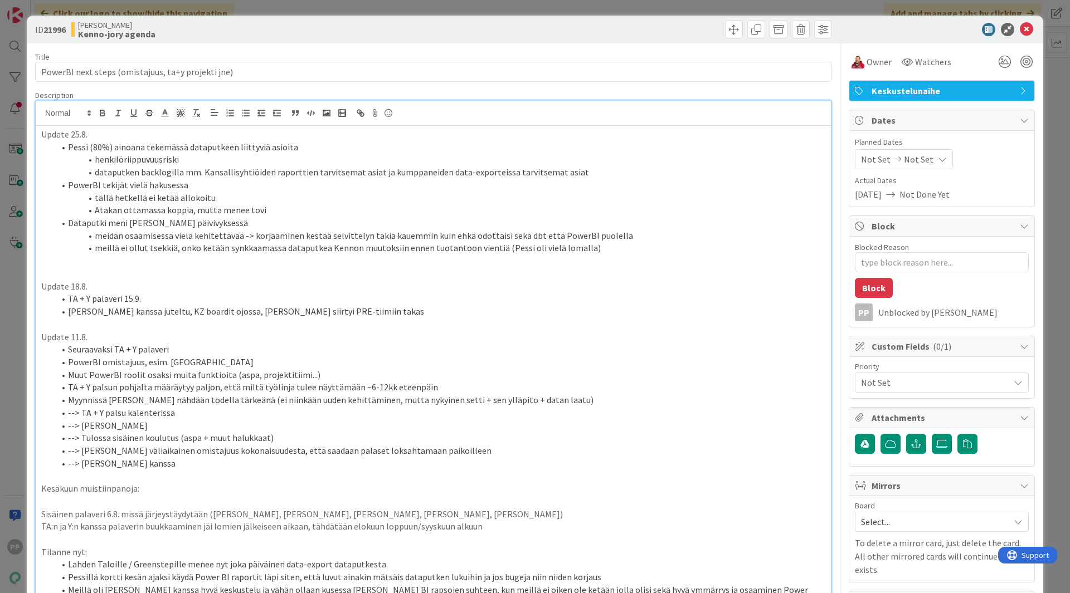
click at [100, 273] on p at bounding box center [433, 273] width 784 height 13
click at [102, 258] on p at bounding box center [433, 261] width 784 height 13
drag, startPoint x: 40, startPoint y: 133, endPoint x: 105, endPoint y: 132, distance: 65.7
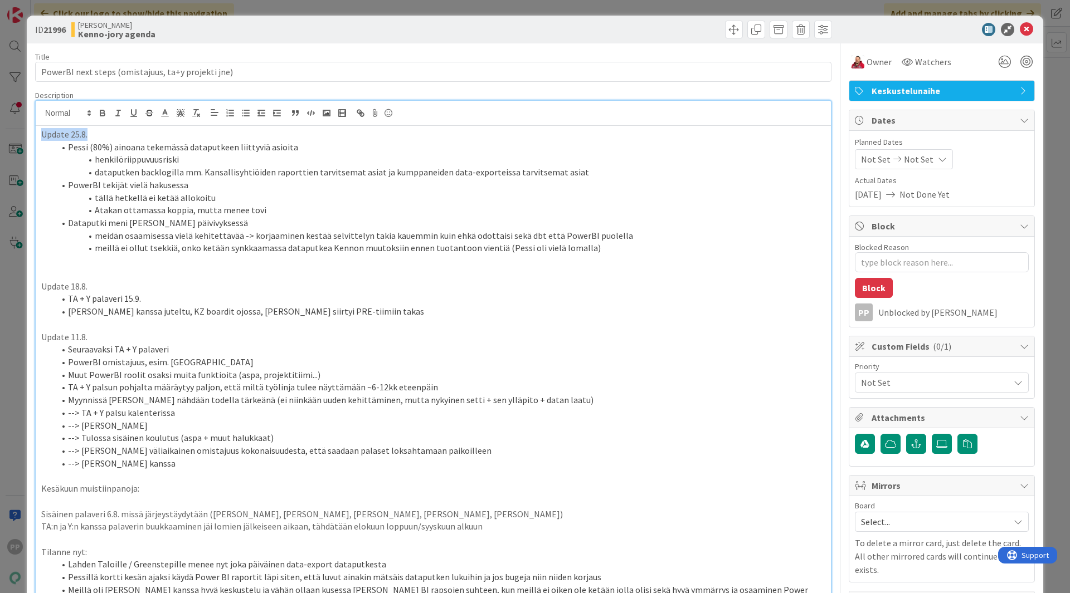
click at [105, 132] on div "Update 25.8. Pessi (80%) ainoana tekemässä dataputkeen liittyviä asioita henkil…" at bounding box center [433, 506] width 795 height 760
click at [105, 132] on p "Update 25.8." at bounding box center [433, 134] width 784 height 13
drag, startPoint x: 105, startPoint y: 132, endPoint x: 0, endPoint y: 111, distance: 107.3
click at [0, 111] on div "ID 21996 [PERSON_NAME]-jory agenda Title 50 / 128 PowerBI next steps (omistajuu…" at bounding box center [535, 296] width 1070 height 593
click at [113, 234] on li "meidän osaamisessa vielä kehitettävää -> korjaaminen kestää selvittelyn takia k…" at bounding box center [440, 235] width 770 height 13
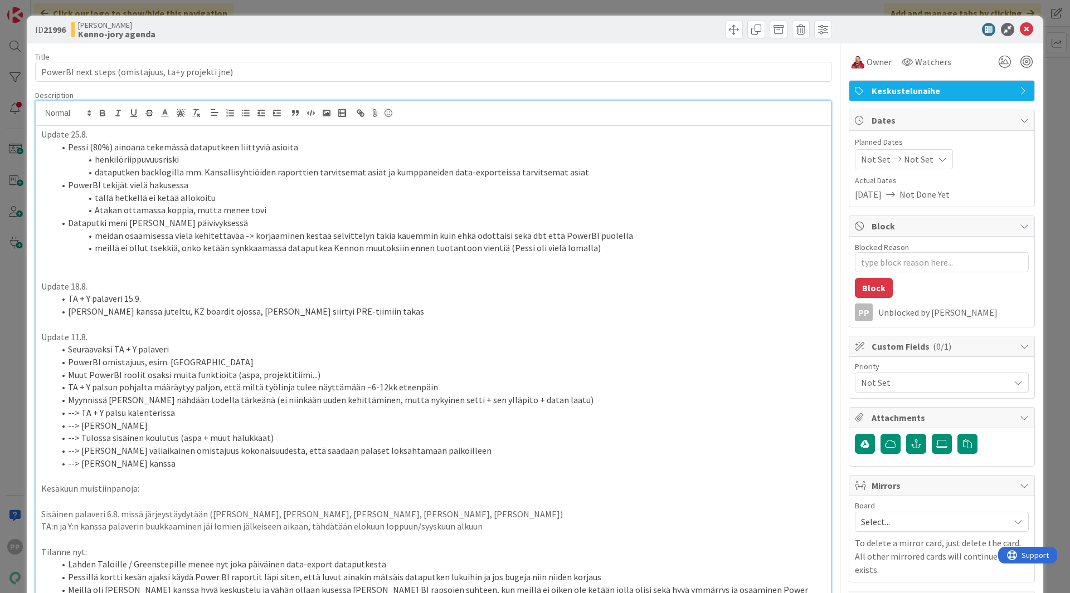
click at [107, 268] on p at bounding box center [433, 273] width 784 height 13
click at [107, 272] on p at bounding box center [433, 273] width 784 height 13
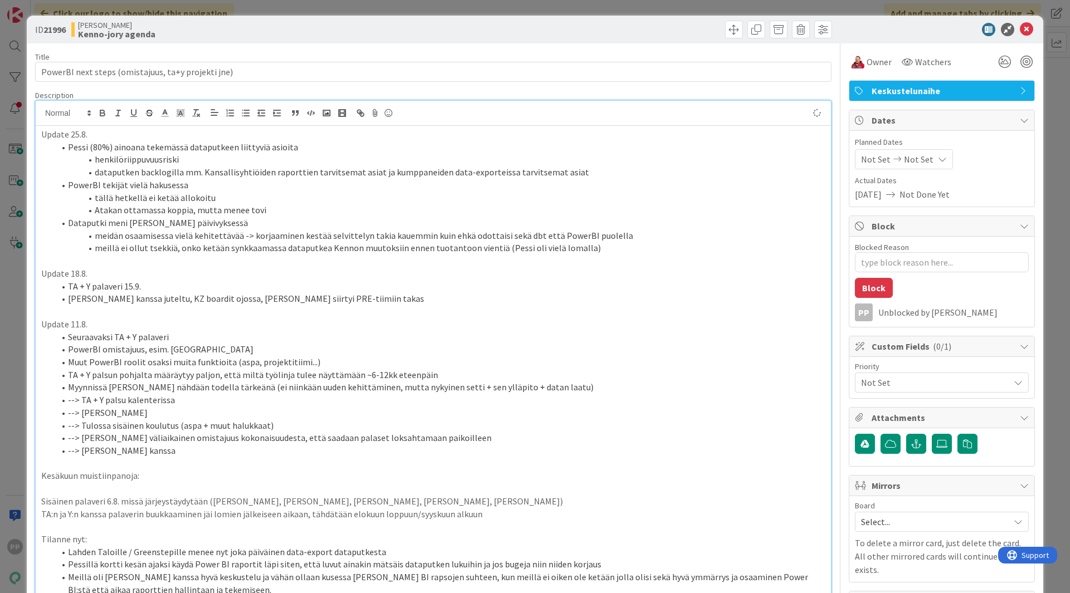
type textarea "x"
click at [395, 281] on li "TA + Y palaveri 15.9." at bounding box center [440, 286] width 770 height 13
click at [247, 212] on li "Atakan ottamassa koppia, mutta menee tovi" at bounding box center [440, 210] width 770 height 13
drag, startPoint x: 219, startPoint y: 203, endPoint x: 282, endPoint y: 219, distance: 64.3
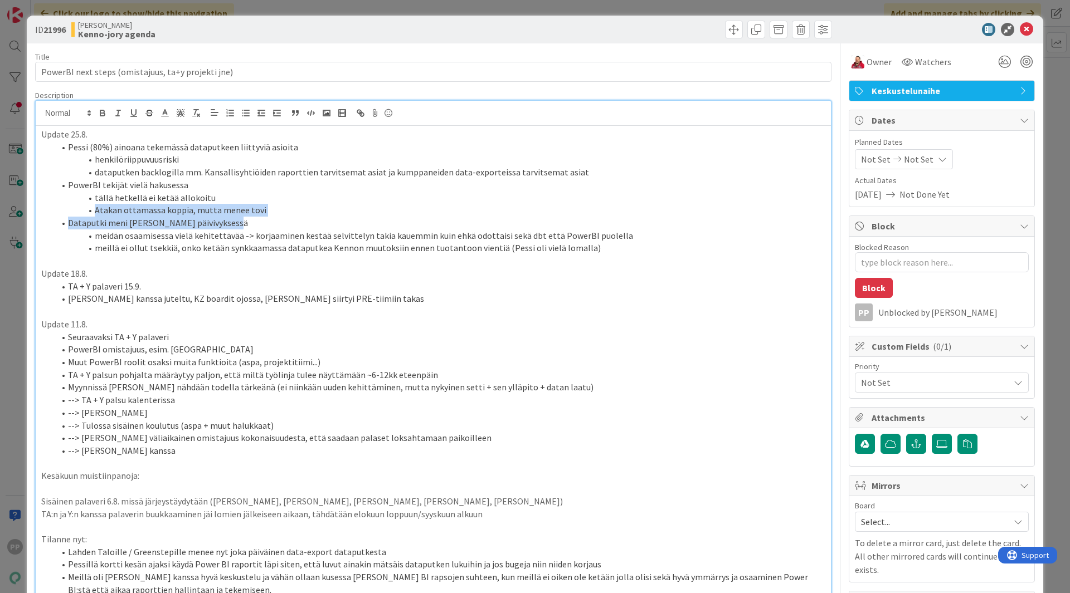
click at [282, 219] on ol "Pessi (80%) ainoana tekemässä dataputkeen liittyviä asioita henkilöriippuvuusri…" at bounding box center [433, 198] width 784 height 114
click at [282, 219] on li "Dataputki meni [PERSON_NAME] päivivyksessä" at bounding box center [440, 223] width 770 height 13
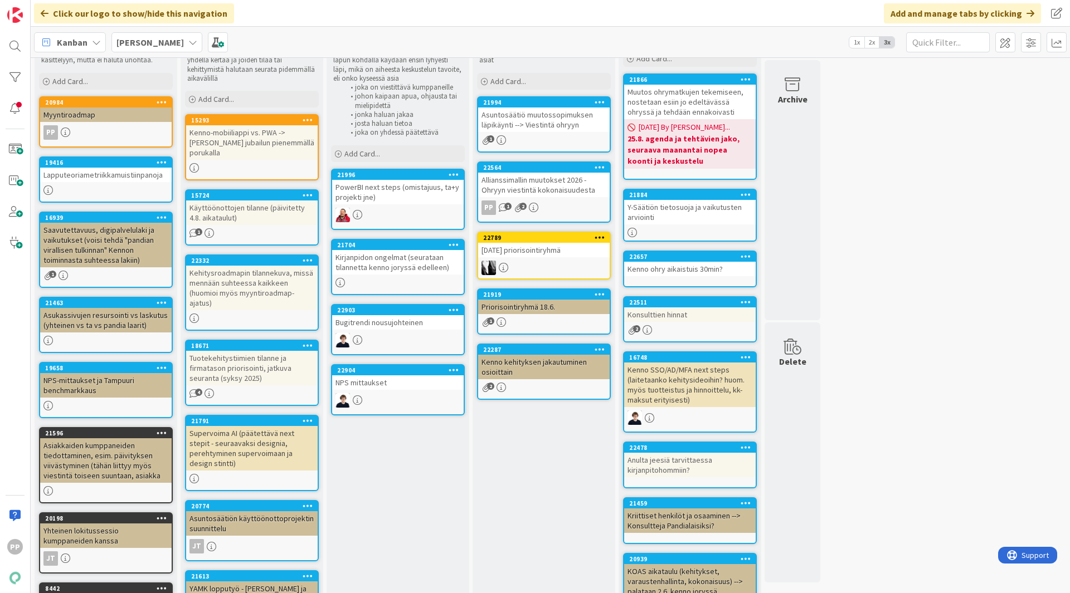
scroll to position [86, 0]
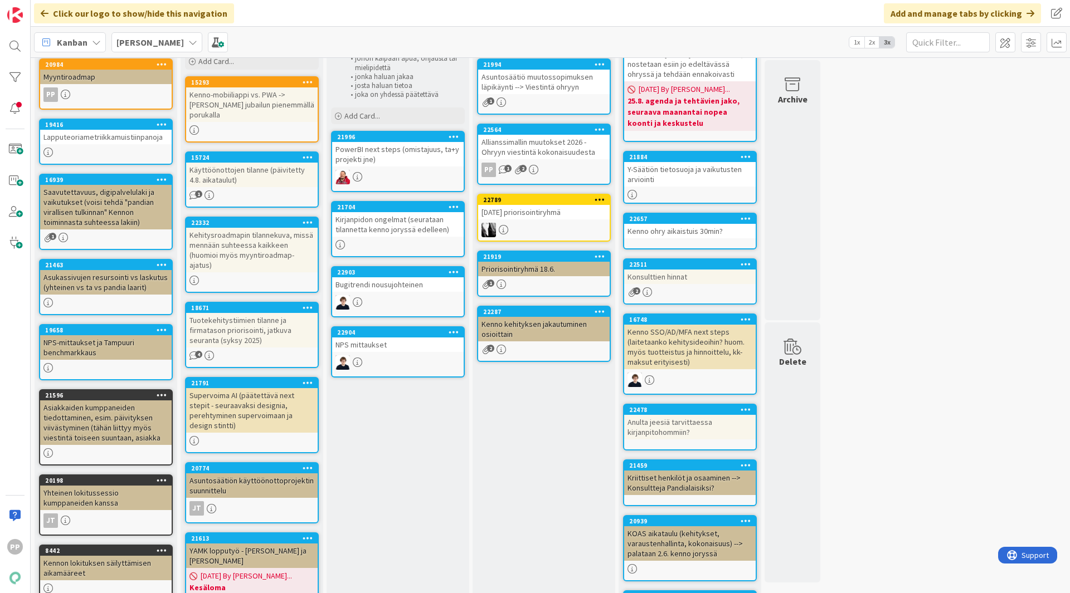
click at [392, 500] on div "Kenno-jory agenda Kenno-joryssa käsiteltävät laput. Jokaisen lapun kohdalla käy…" at bounding box center [397, 376] width 143 height 771
click at [393, 451] on div "Kenno-jory agenda Kenno-joryssa käsiteltävät laput. Jokaisen lapun kohdalla käy…" at bounding box center [397, 376] width 143 height 771
click at [418, 495] on div "Kenno-jory agenda Kenno-joryssa käsiteltävät laput. Jokaisen lapun kohdalla käy…" at bounding box center [397, 376] width 143 height 771
